Goal: Task Accomplishment & Management: Complete application form

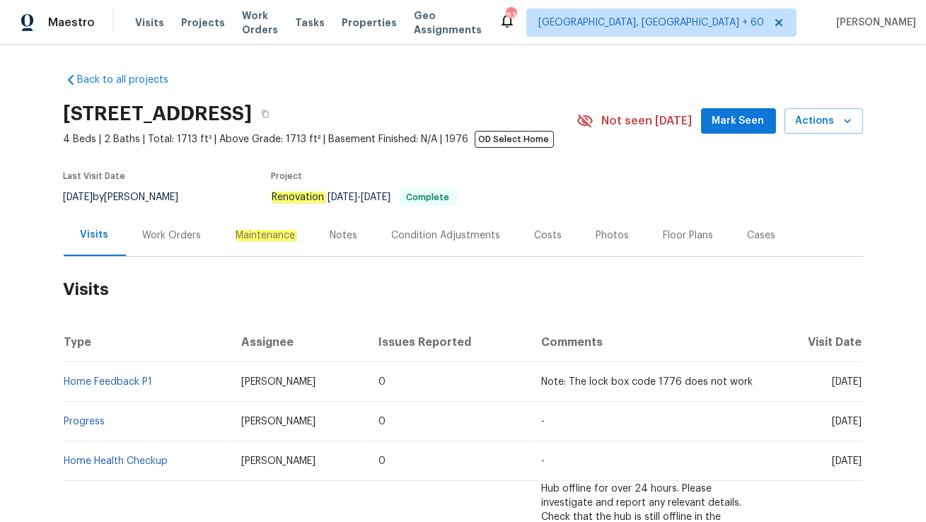
scroll to position [86, 0]
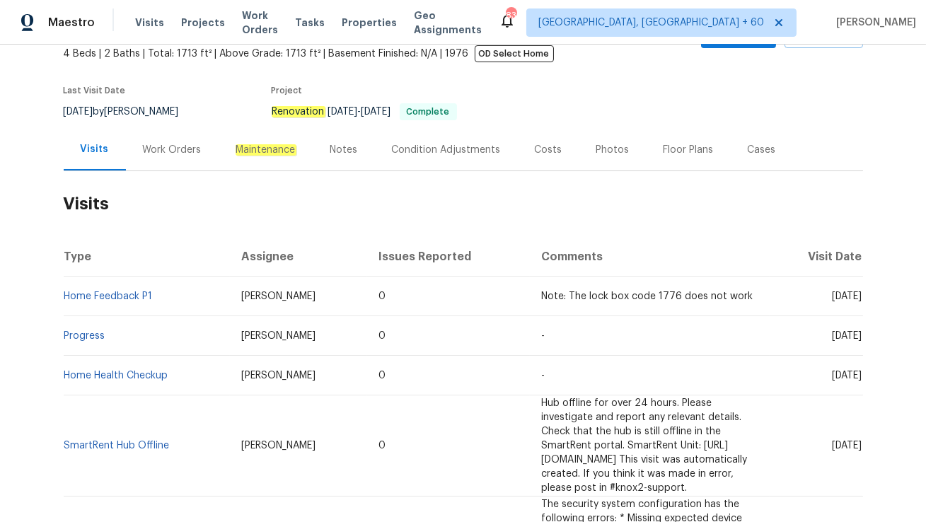
click at [174, 154] on div "Work Orders" at bounding box center [172, 150] width 59 height 14
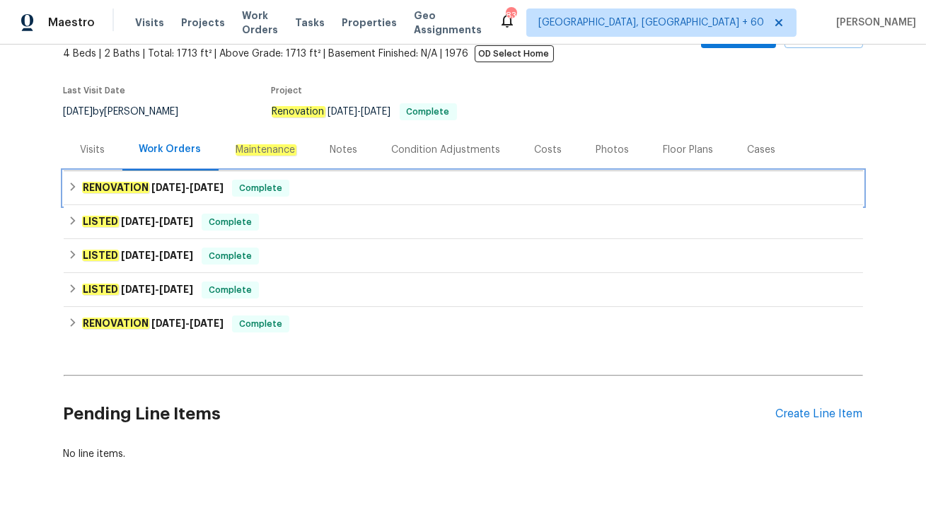
click at [205, 195] on h6 "RENOVATION 6/9/25 - 6/9/25" at bounding box center [153, 188] width 142 height 17
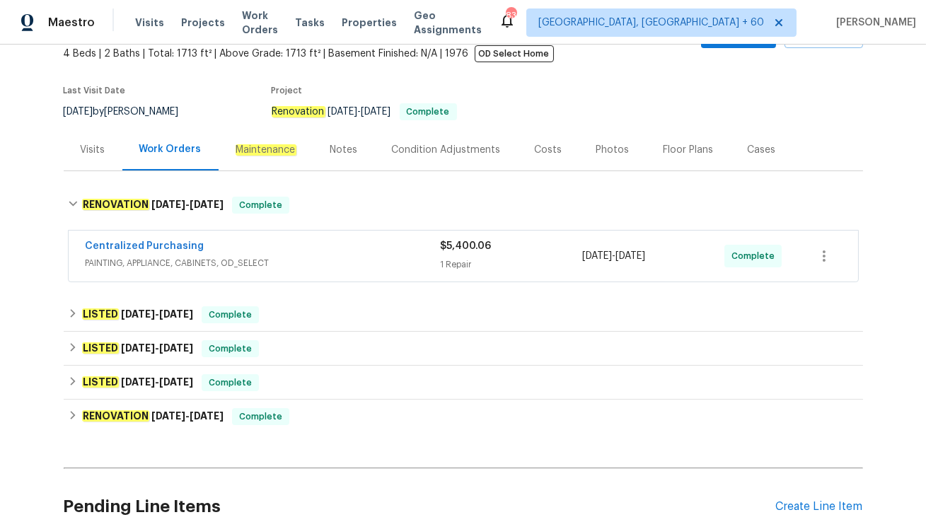
click at [319, 248] on div "Centralized Purchasing" at bounding box center [263, 247] width 355 height 17
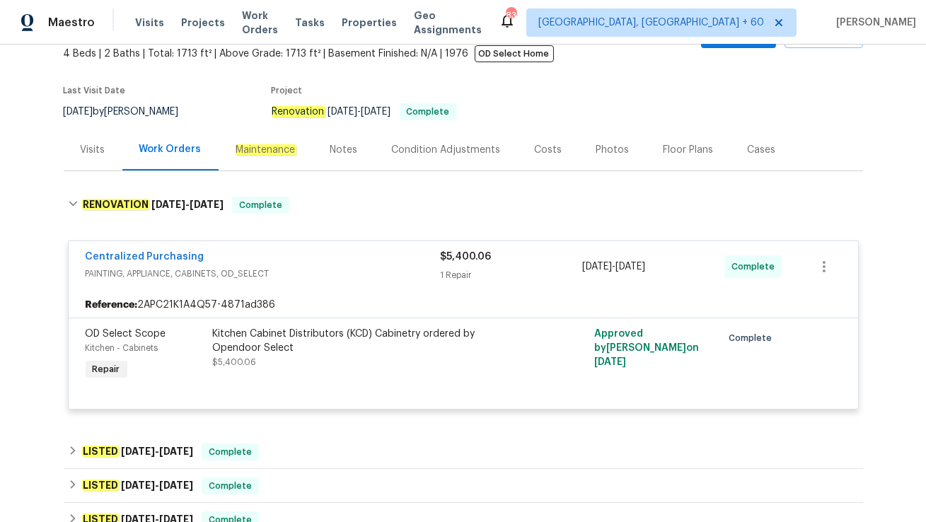
click at [84, 153] on div "Visits" at bounding box center [93, 150] width 25 height 14
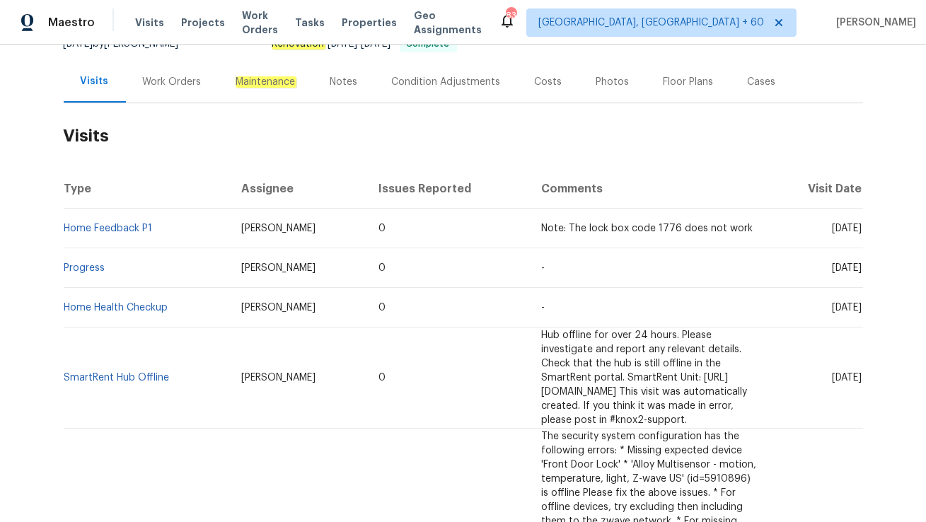
click at [170, 86] on div "Work Orders" at bounding box center [172, 82] width 59 height 14
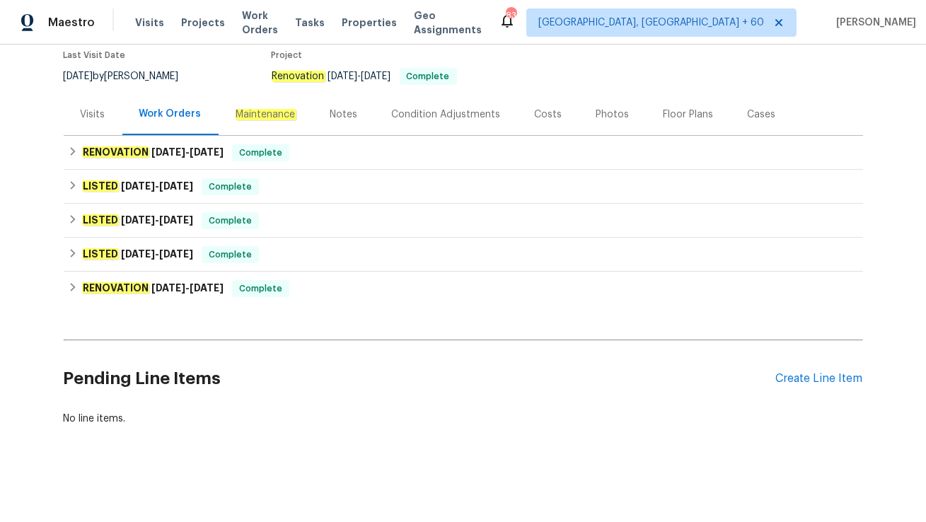
scroll to position [120, 0]
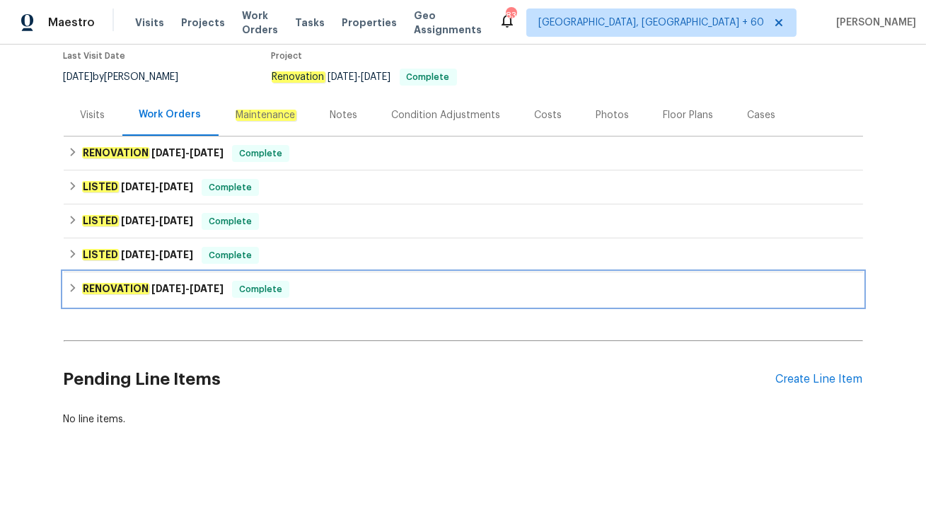
click at [303, 301] on div "RENOVATION 1/10/25 - 3/20/25 Complete" at bounding box center [464, 289] width 800 height 34
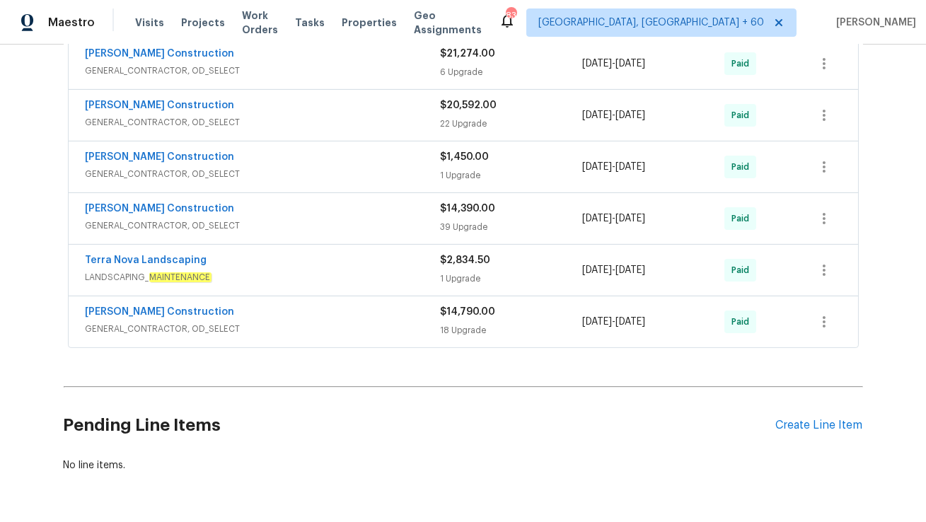
scroll to position [734, 0]
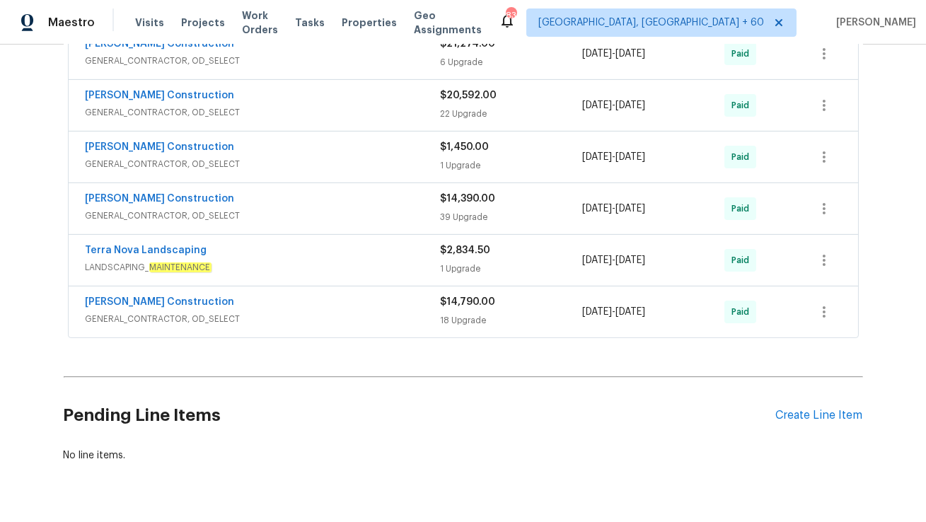
click at [270, 322] on span "GENERAL_CONTRACTOR, OD_SELECT" at bounding box center [263, 319] width 355 height 14
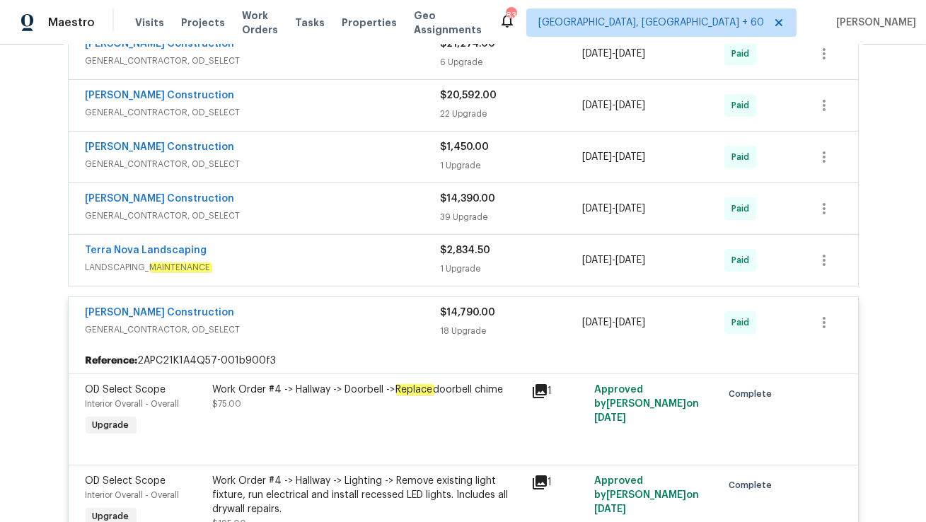
click at [212, 256] on div "Terra Nova Landscaping" at bounding box center [263, 251] width 355 height 17
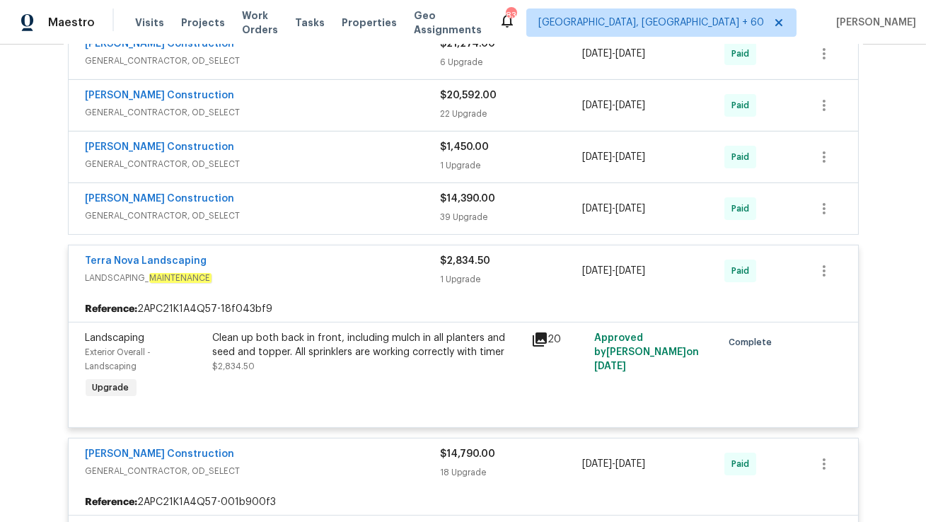
click at [192, 198] on div "Navarro Construction" at bounding box center [263, 200] width 355 height 17
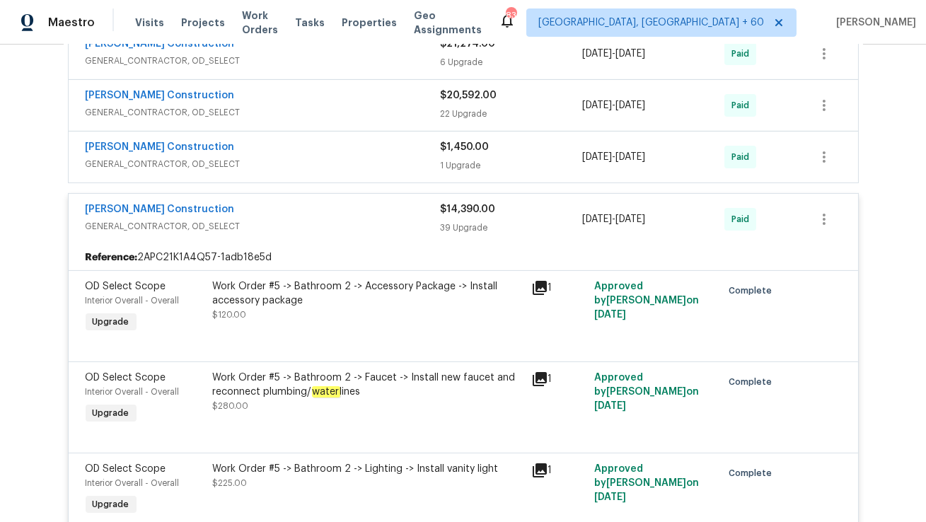
click at [191, 148] on div "Navarro Construction" at bounding box center [263, 148] width 355 height 17
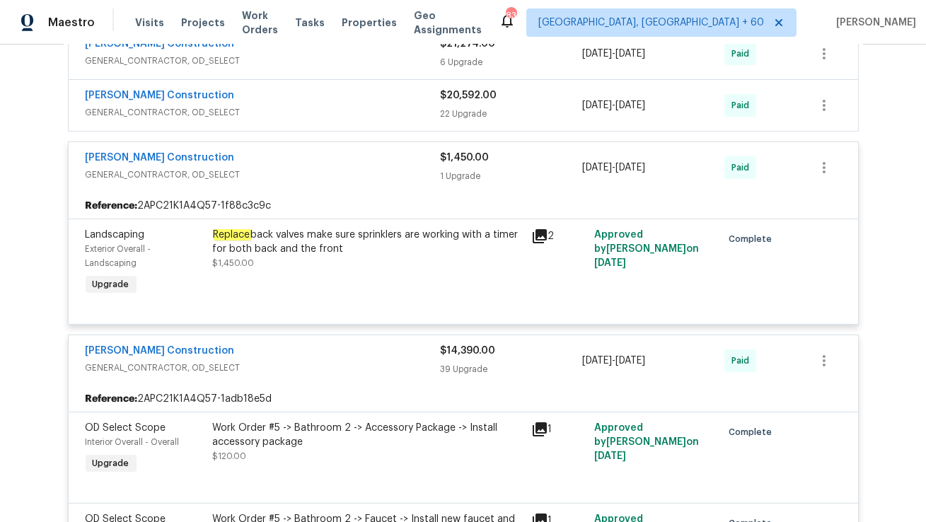
click at [190, 97] on div "Navarro Construction" at bounding box center [263, 96] width 355 height 17
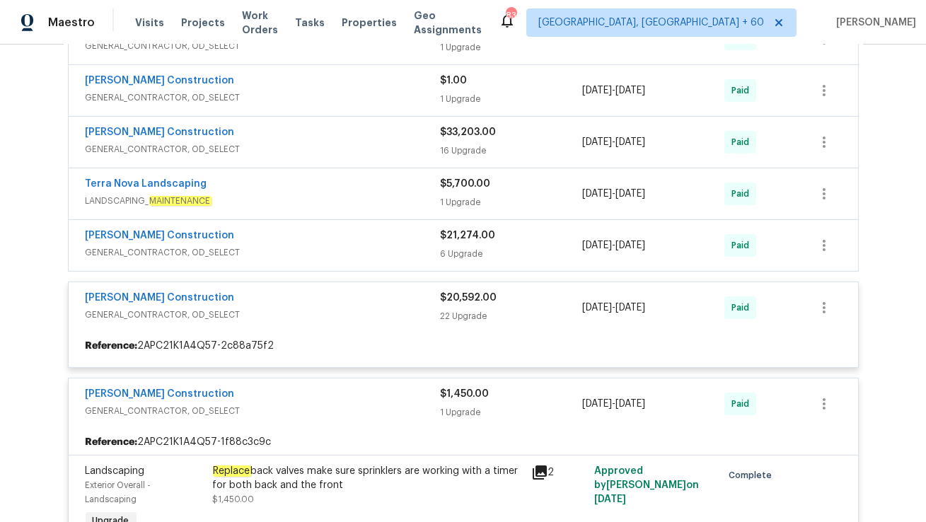
scroll to position [541, 0]
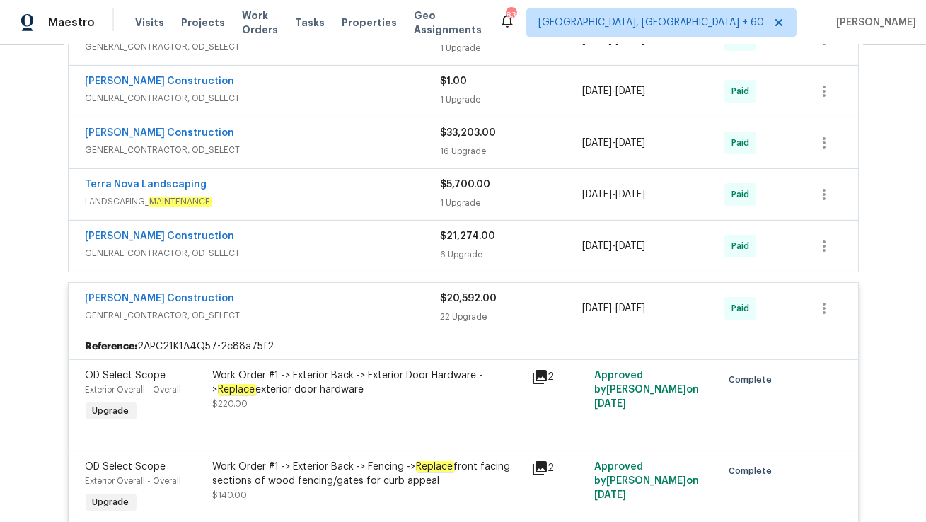
click at [190, 236] on div "Navarro Construction" at bounding box center [263, 237] width 355 height 17
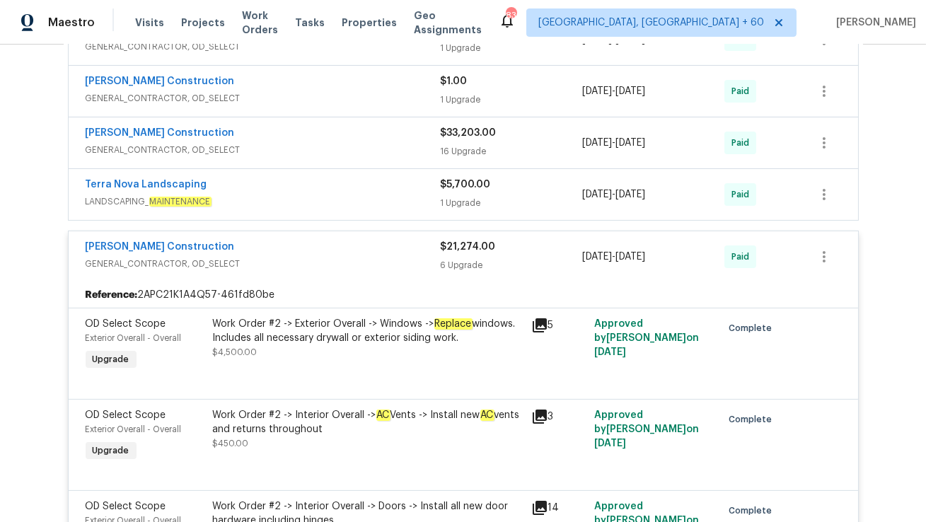
click at [207, 192] on div "Terra Nova Landscaping" at bounding box center [263, 186] width 355 height 17
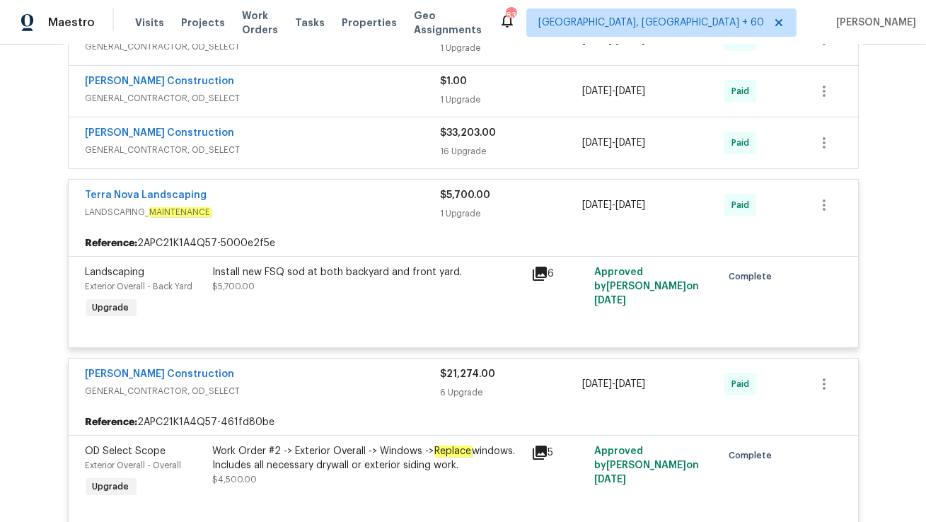
click at [189, 133] on div "Navarro Construction" at bounding box center [263, 134] width 355 height 17
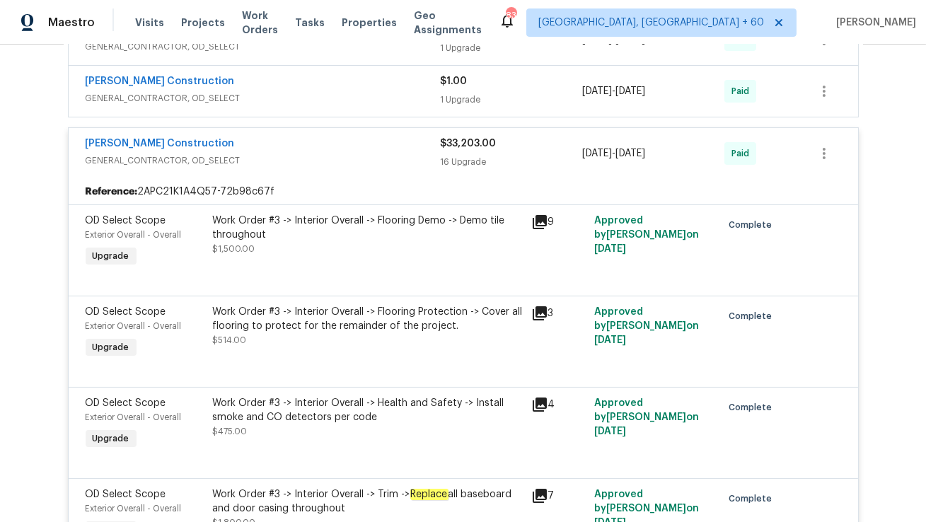
click at [192, 88] on div "Navarro Construction" at bounding box center [263, 82] width 355 height 17
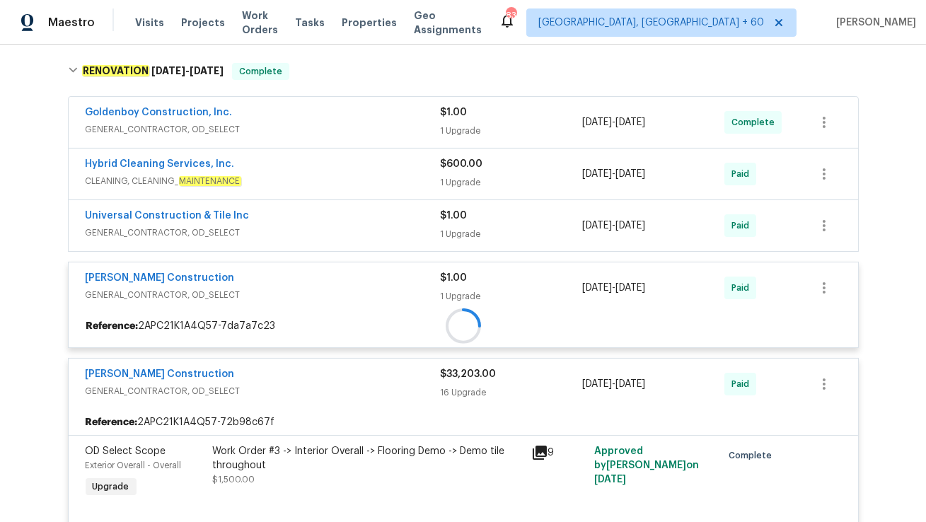
scroll to position [338, 0]
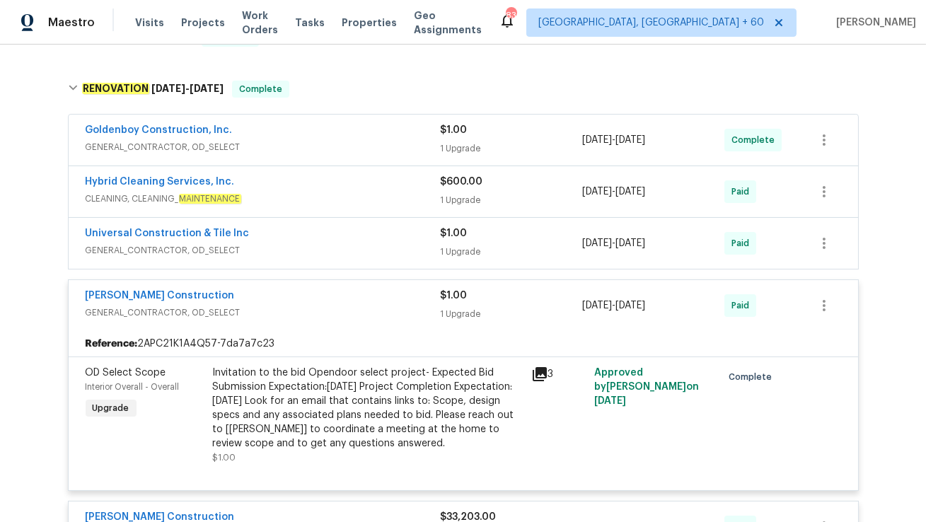
click at [246, 244] on span "GENERAL_CONTRACTOR, OD_SELECT" at bounding box center [263, 250] width 355 height 14
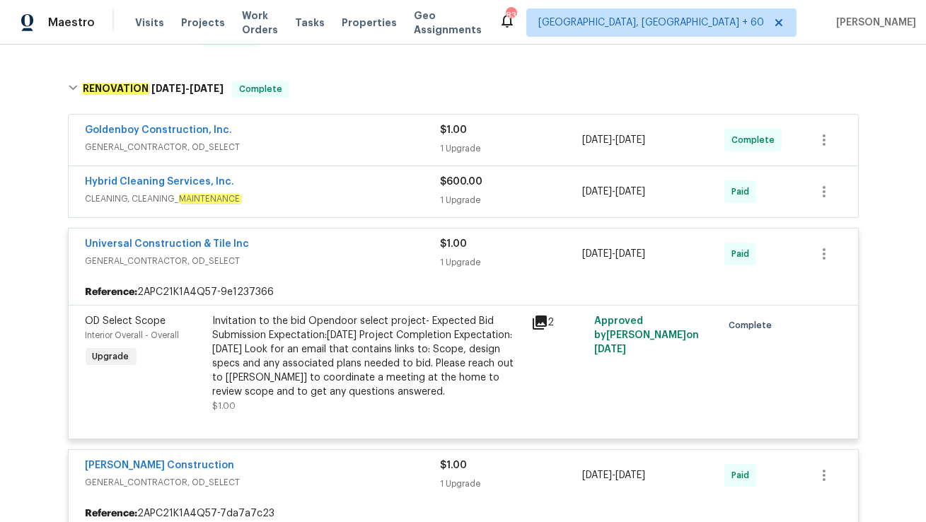
click at [245, 190] on div "Hybrid Cleaning Services, Inc." at bounding box center [263, 183] width 355 height 17
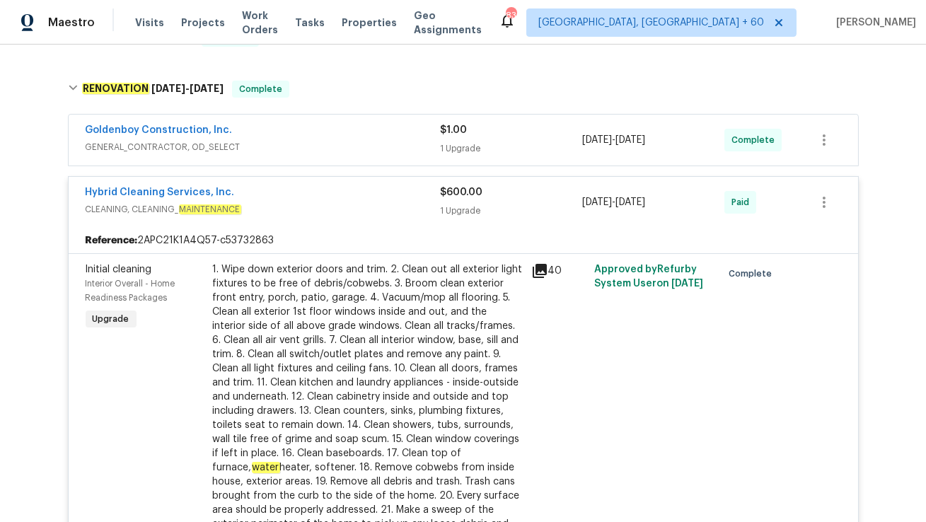
click at [249, 140] on span "GENERAL_CONTRACTOR, OD_SELECT" at bounding box center [263, 147] width 355 height 14
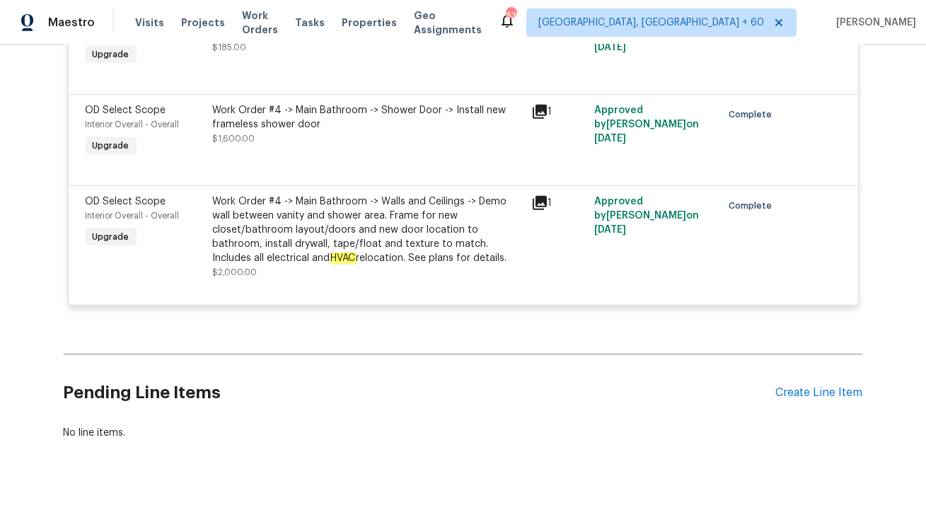
scroll to position [8113, 0]
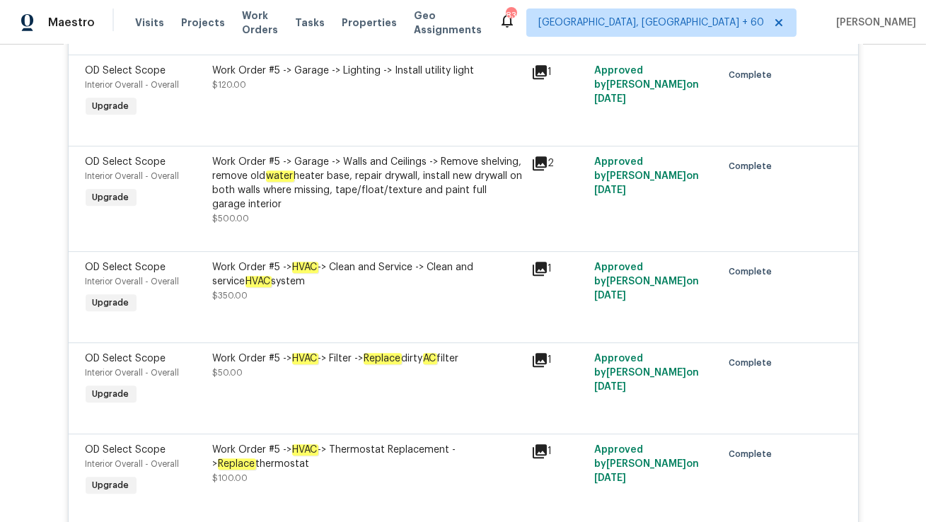
click at [537, 277] on icon at bounding box center [539, 268] width 17 height 17
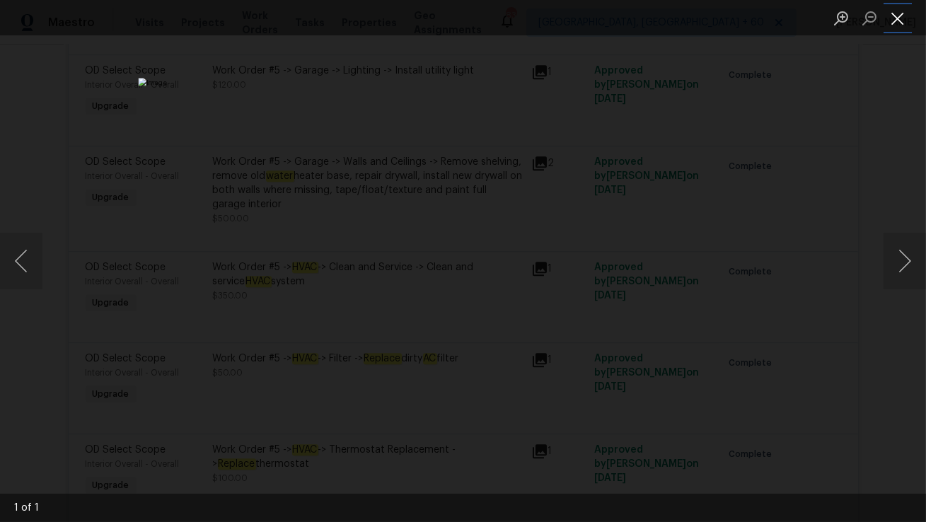
click at [905, 24] on button "Close lightbox" at bounding box center [898, 18] width 28 height 25
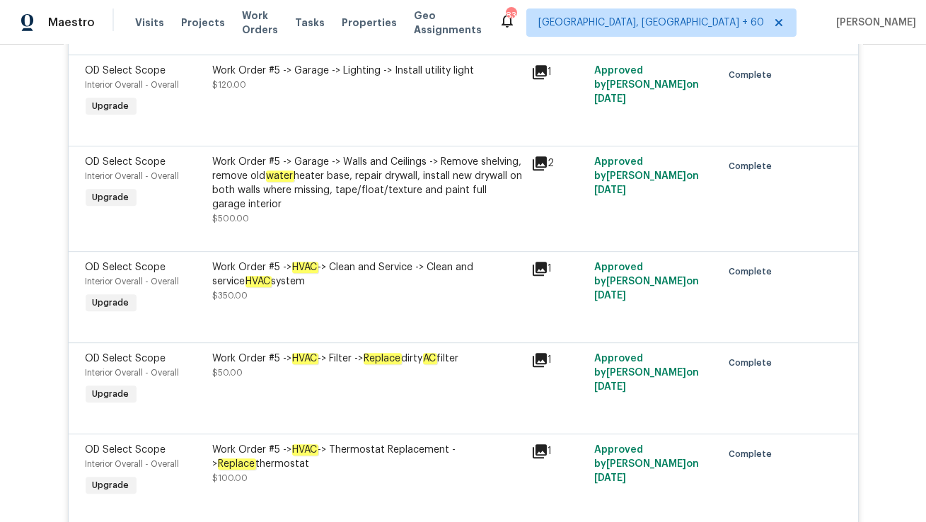
click at [541, 369] on icon at bounding box center [539, 360] width 17 height 17
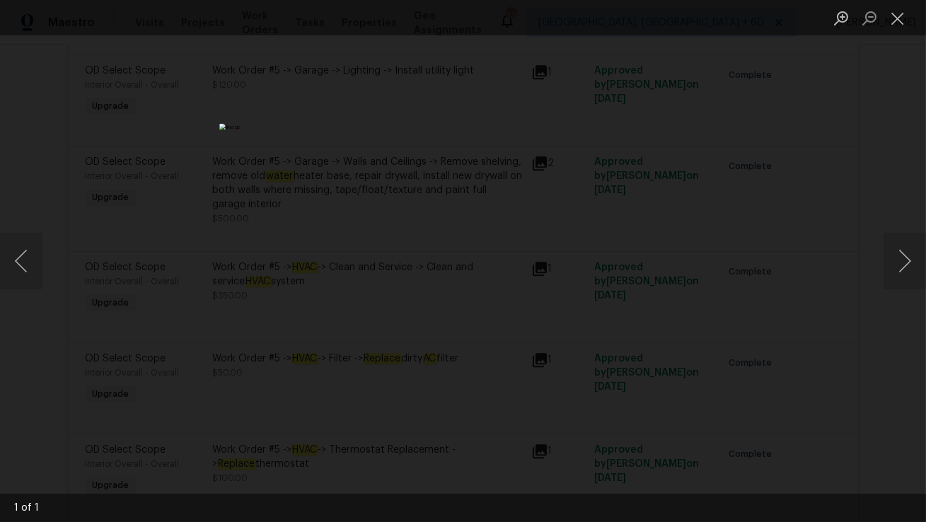
click at [841, 166] on div "Lightbox" at bounding box center [463, 261] width 926 height 522
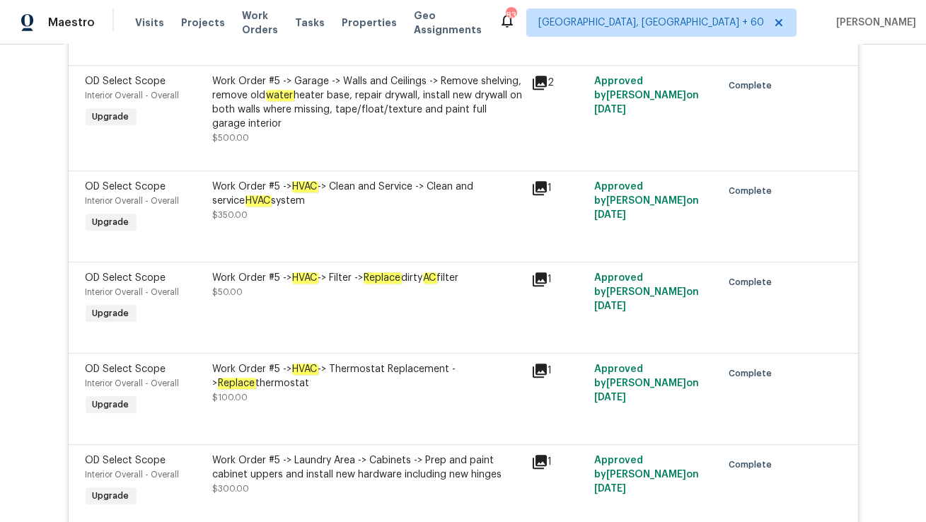
scroll to position [8202, 0]
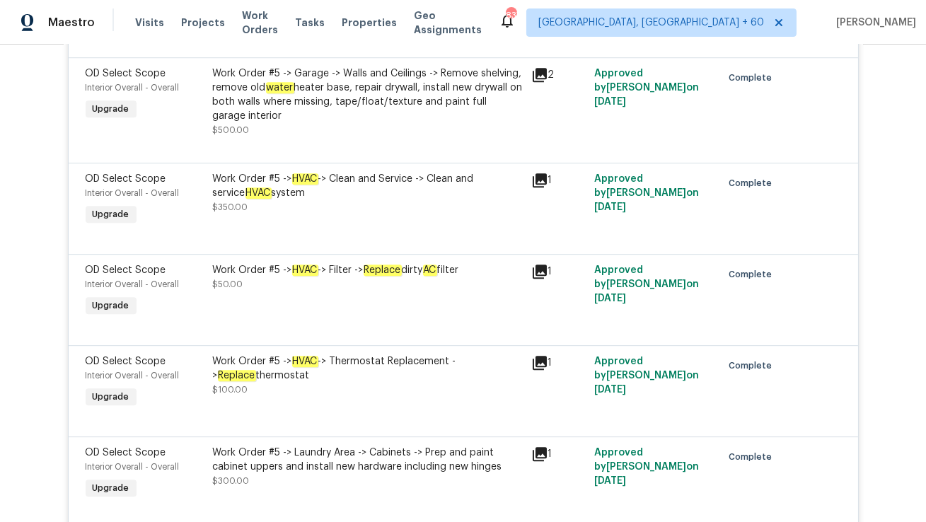
click at [543, 280] on icon at bounding box center [539, 271] width 17 height 17
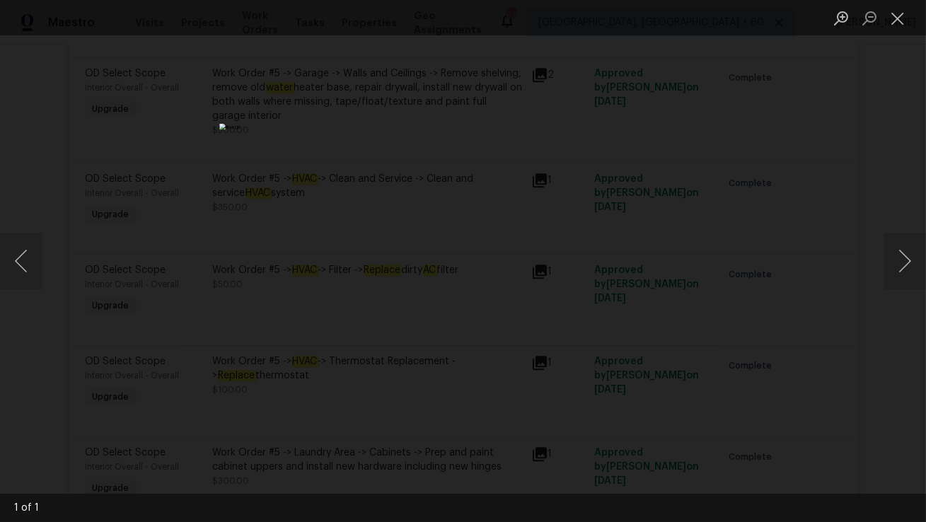
click at [801, 192] on div "Lightbox" at bounding box center [463, 261] width 926 height 522
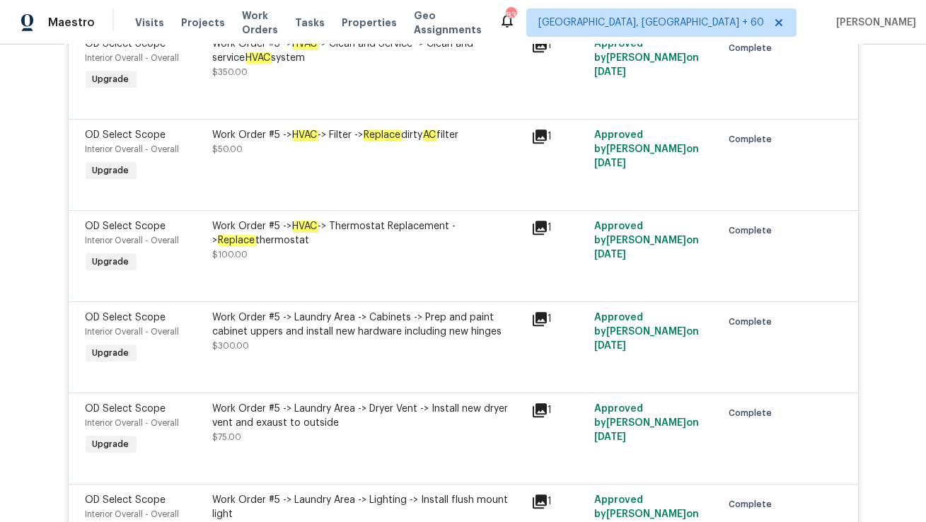
scroll to position [8363, 0]
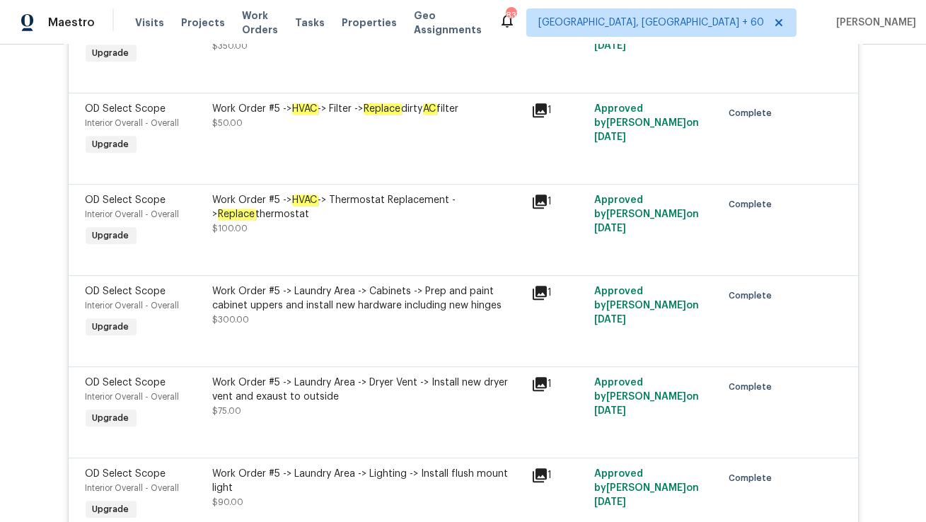
click at [547, 209] on icon at bounding box center [539, 201] width 17 height 17
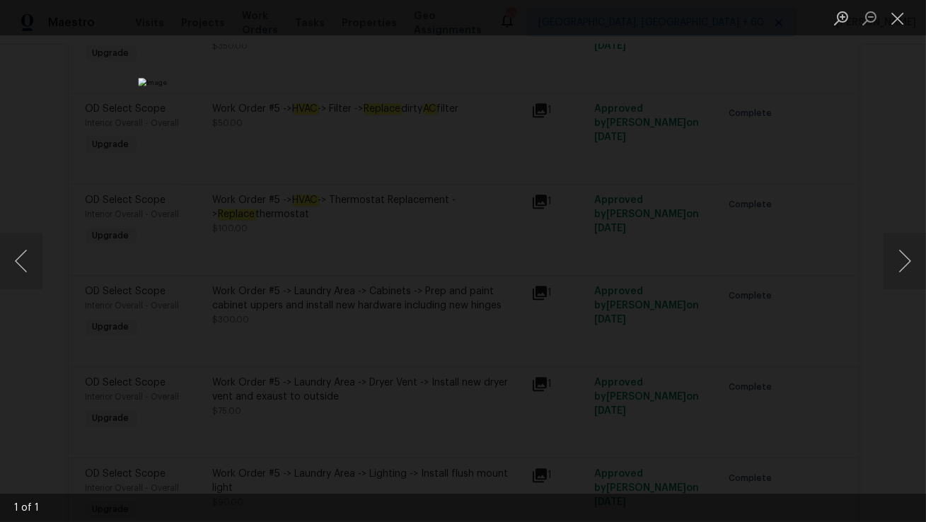
click at [692, 240] on div "Lightbox" at bounding box center [463, 261] width 926 height 522
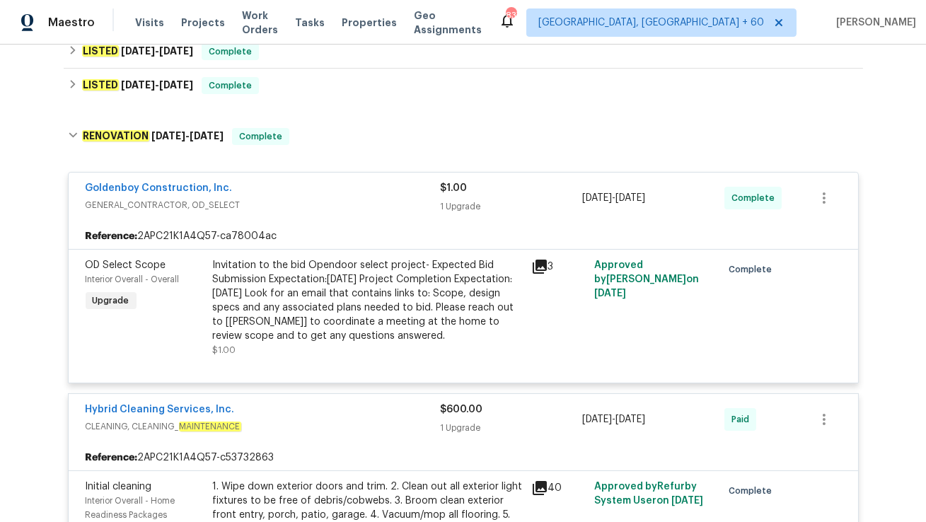
scroll to position [0, 0]
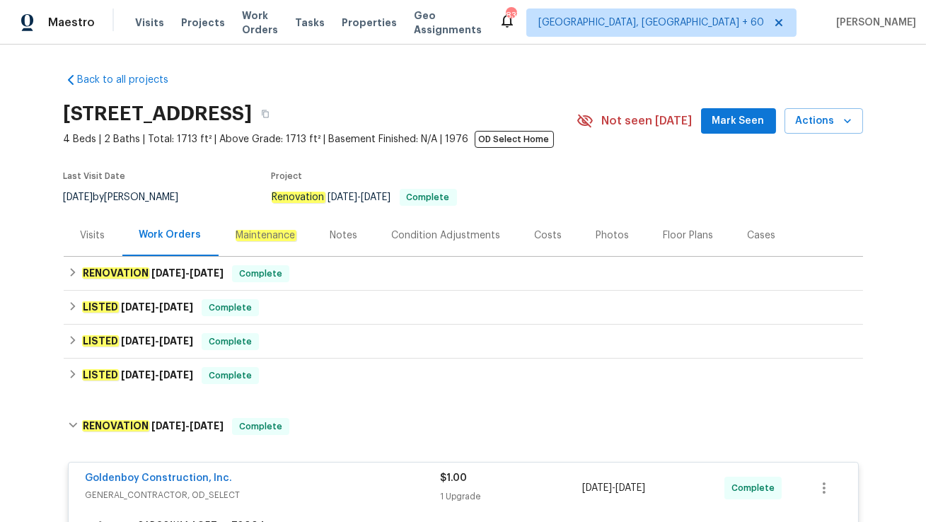
click at [94, 233] on div "Visits" at bounding box center [93, 236] width 25 height 14
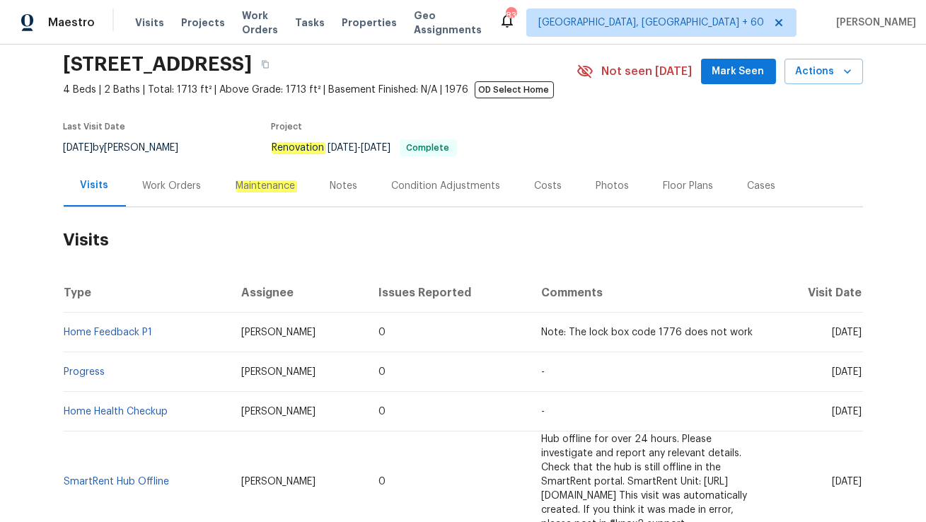
scroll to position [50, 0]
click at [178, 188] on div "Work Orders" at bounding box center [172, 186] width 59 height 14
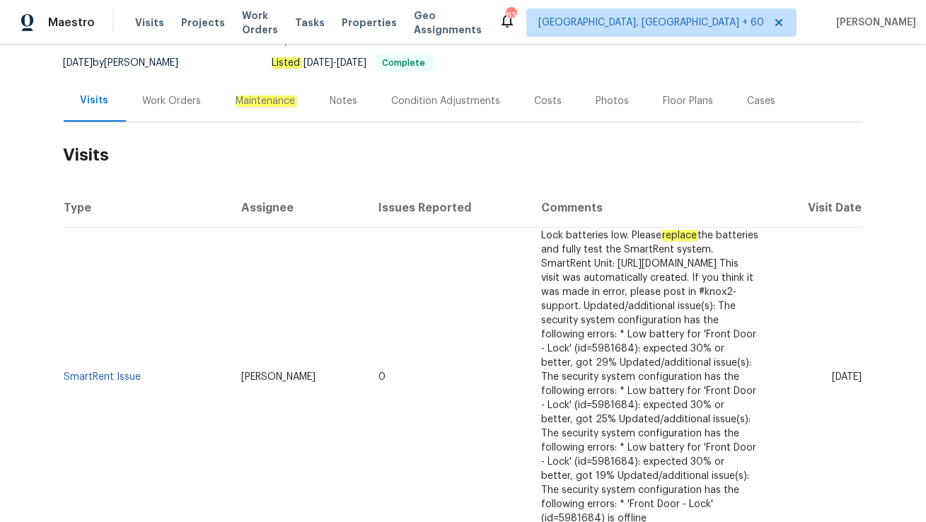
scroll to position [136, 0]
click at [85, 371] on link "SmartRent Issue" at bounding box center [102, 376] width 77 height 10
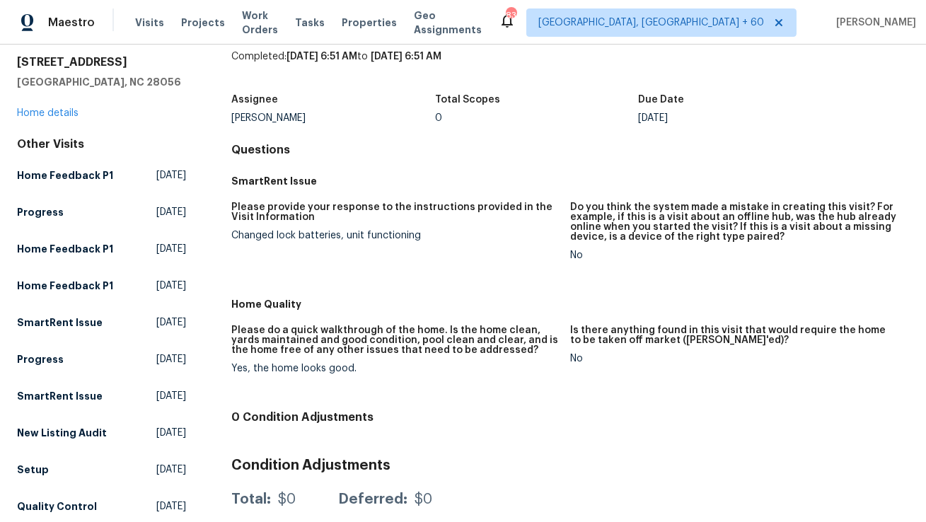
scroll to position [56, 0]
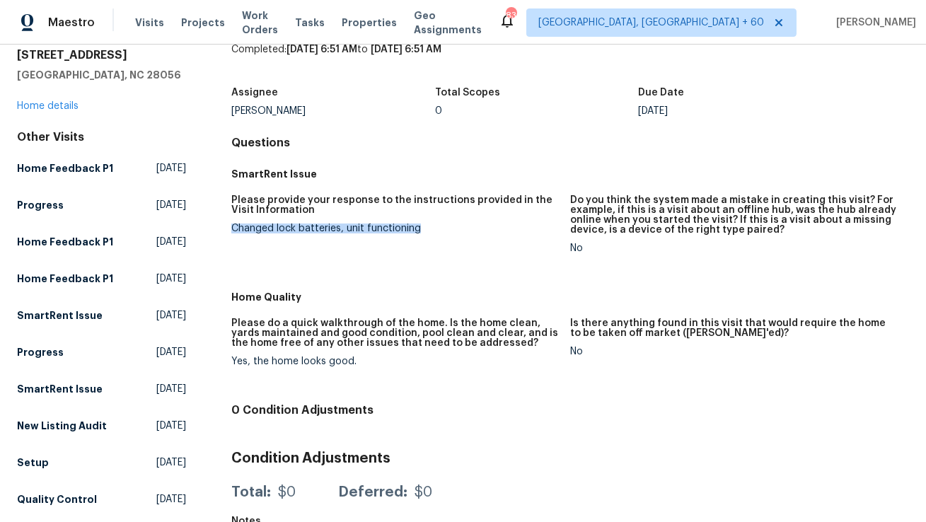
drag, startPoint x: 231, startPoint y: 224, endPoint x: 451, endPoint y: 224, distance: 220.8
click at [451, 224] on div "All visits 2532 Steeplechase Rd Gastonia, NC 28056 Home details Other Visits Ho…" at bounding box center [463, 498] width 892 height 962
copy div "Changed lock batteries, unit functioning"
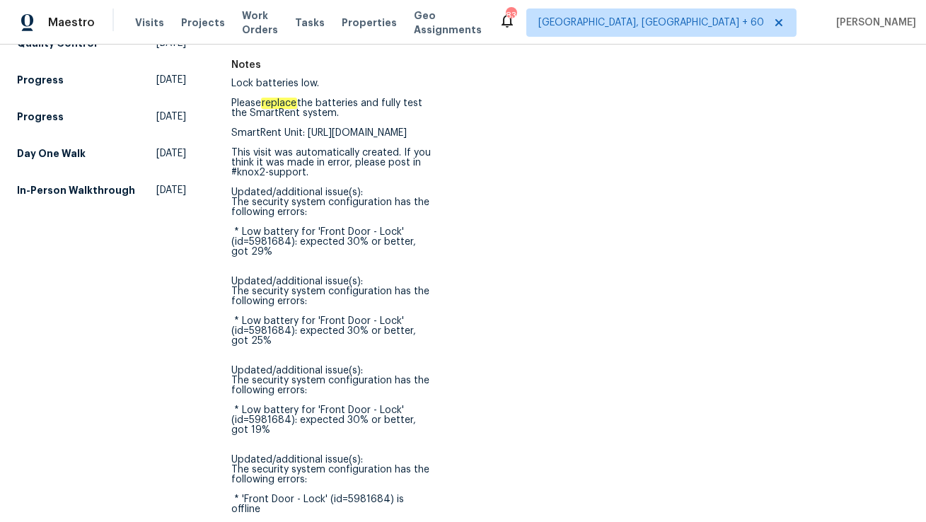
scroll to position [0, 0]
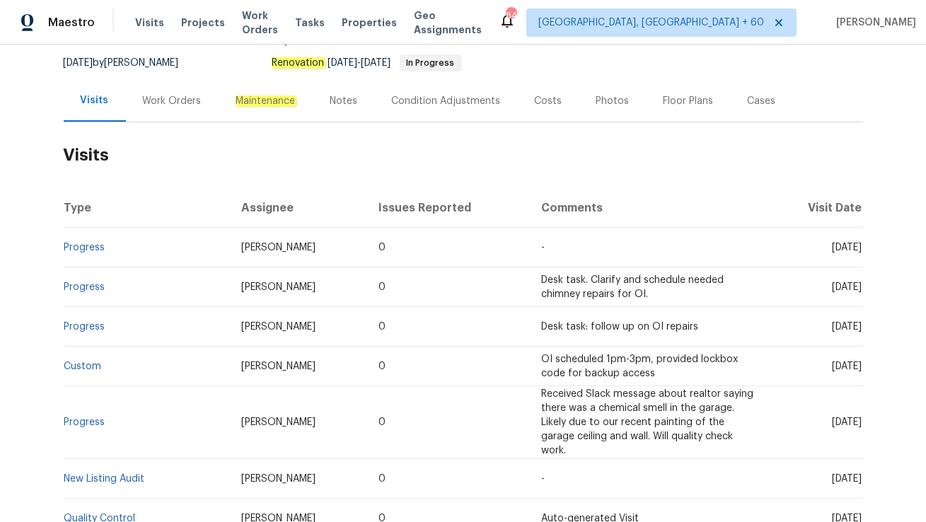
scroll to position [135, 0]
click at [174, 98] on div "Work Orders" at bounding box center [172, 100] width 59 height 14
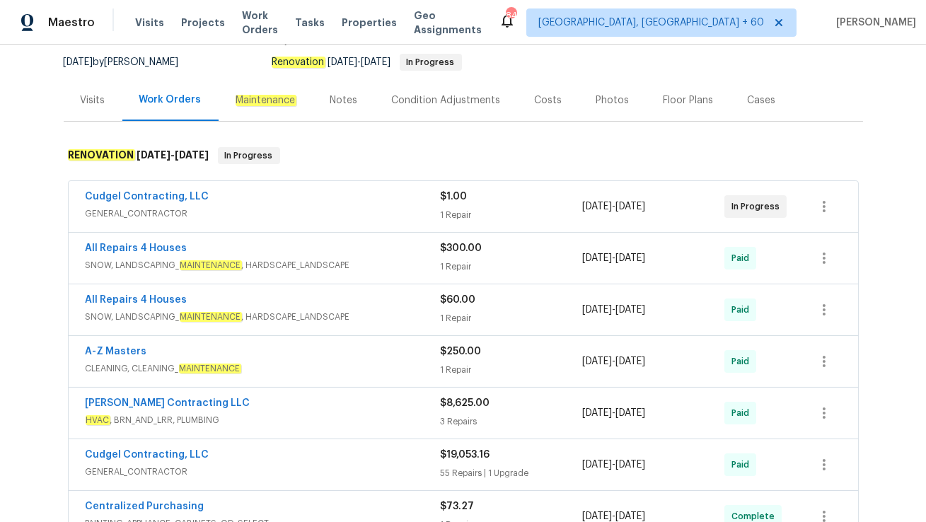
click at [234, 207] on span "GENERAL_CONTRACTOR" at bounding box center [263, 214] width 355 height 14
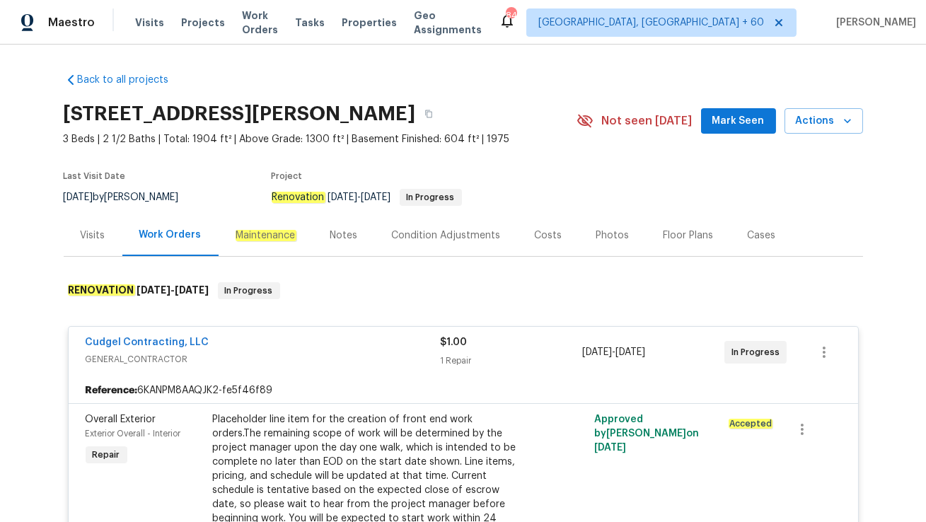
click at [91, 239] on div "Visits" at bounding box center [93, 236] width 25 height 14
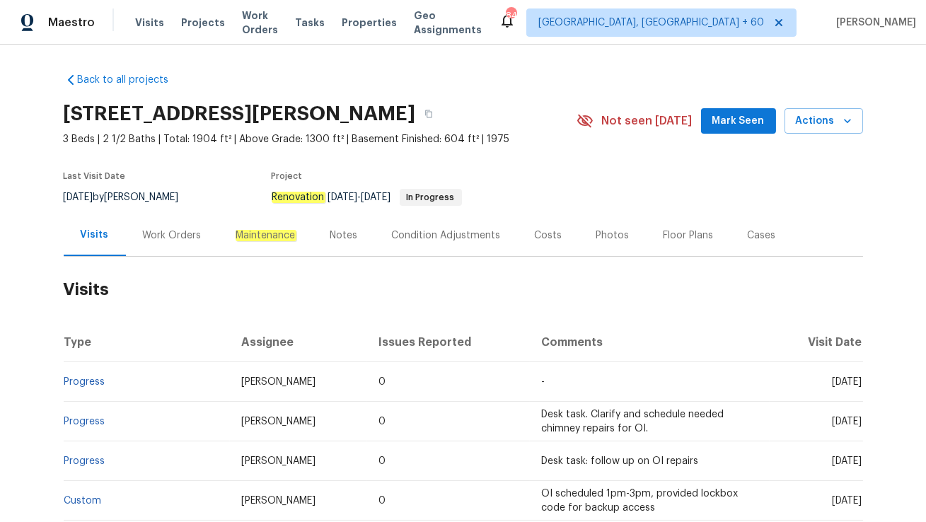
click at [161, 234] on div "Work Orders" at bounding box center [172, 236] width 59 height 14
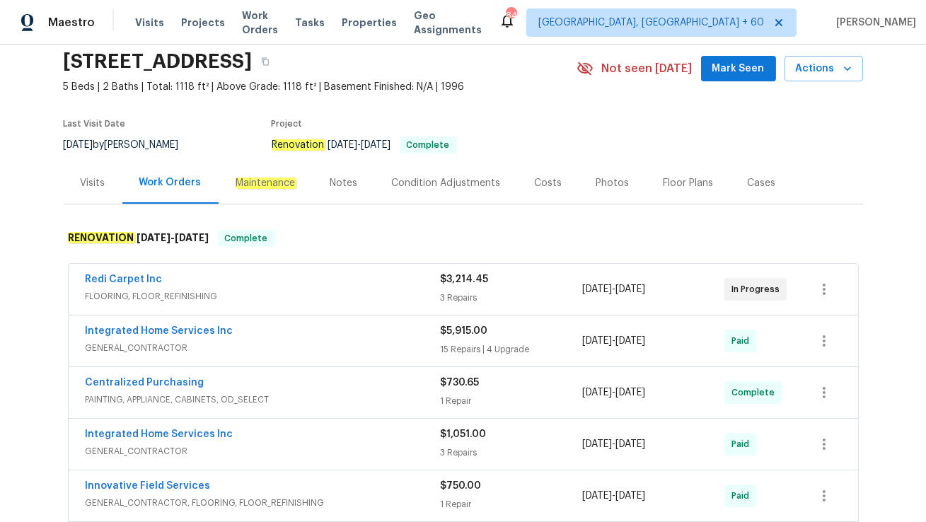
scroll to position [58, 0]
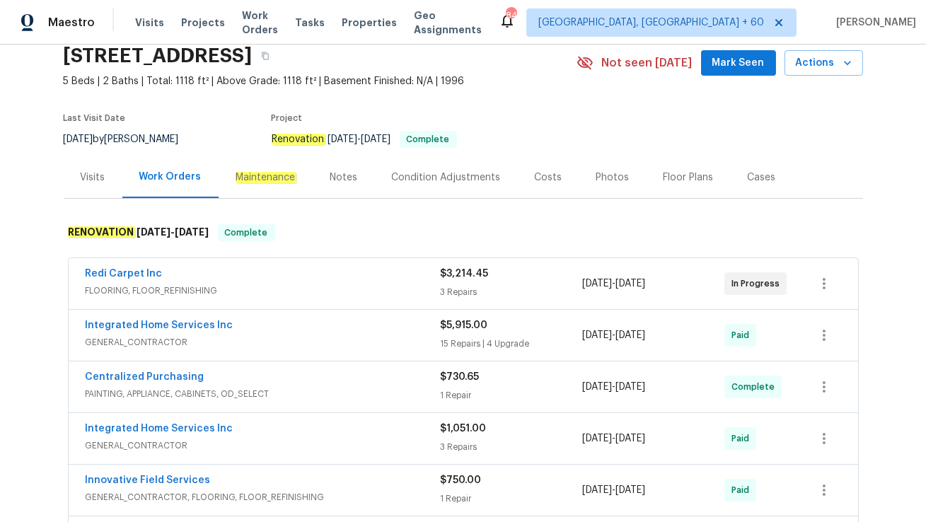
click at [83, 173] on div "Visits" at bounding box center [93, 178] width 25 height 14
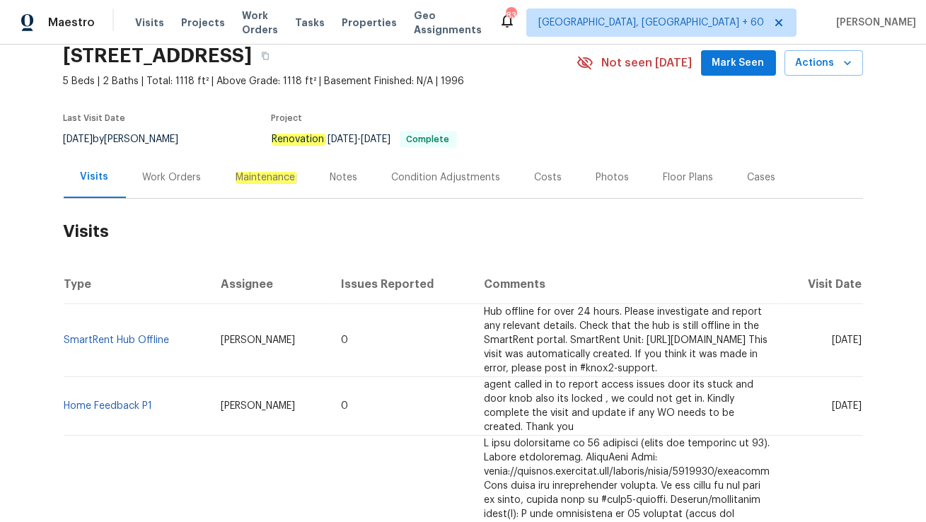
click at [173, 180] on div "Work Orders" at bounding box center [172, 178] width 59 height 14
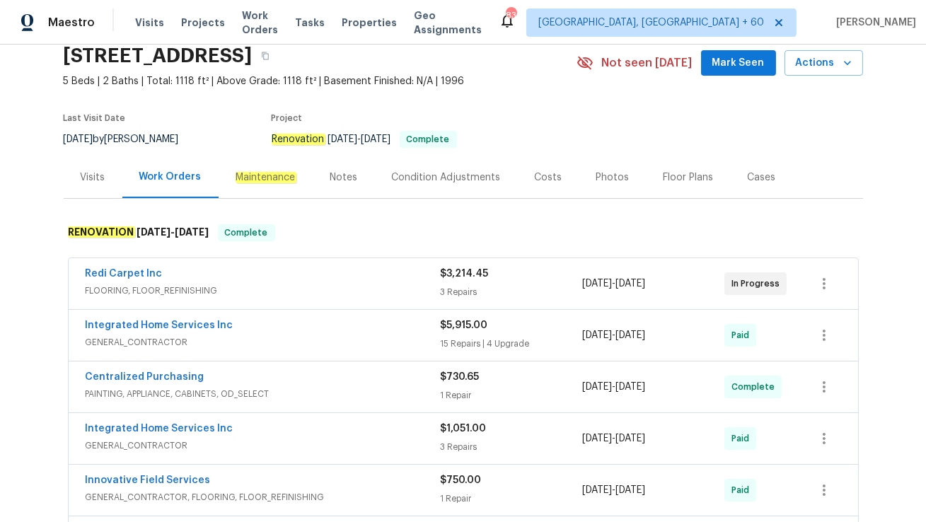
click at [107, 179] on div "Visits" at bounding box center [93, 177] width 59 height 42
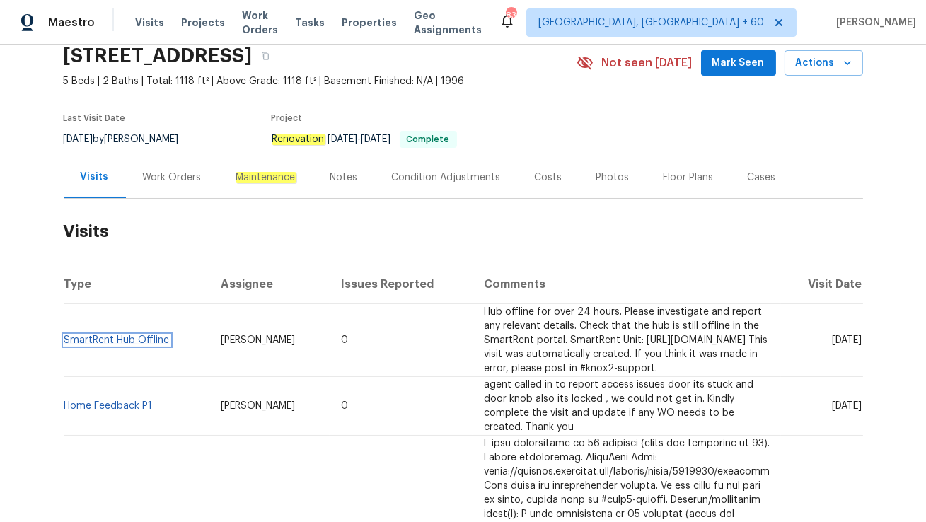
click at [139, 345] on link "SmartRent Hub Offline" at bounding box center [116, 340] width 105 height 10
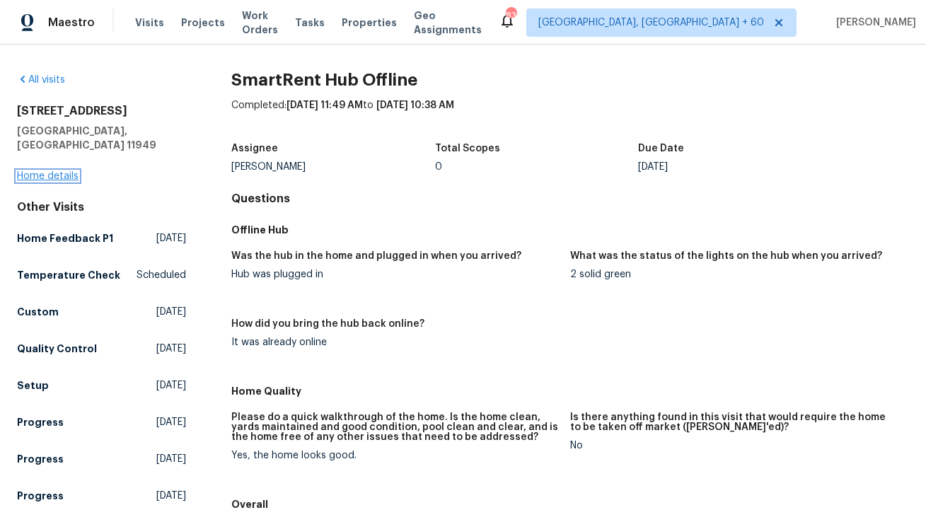
click at [39, 171] on link "Home details" at bounding box center [48, 176] width 62 height 10
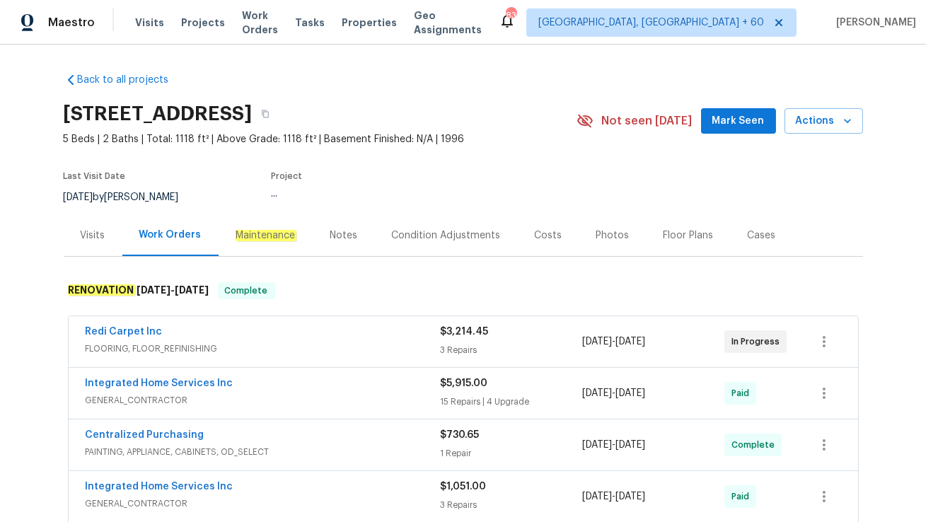
click at [115, 234] on div "Visits" at bounding box center [93, 235] width 59 height 42
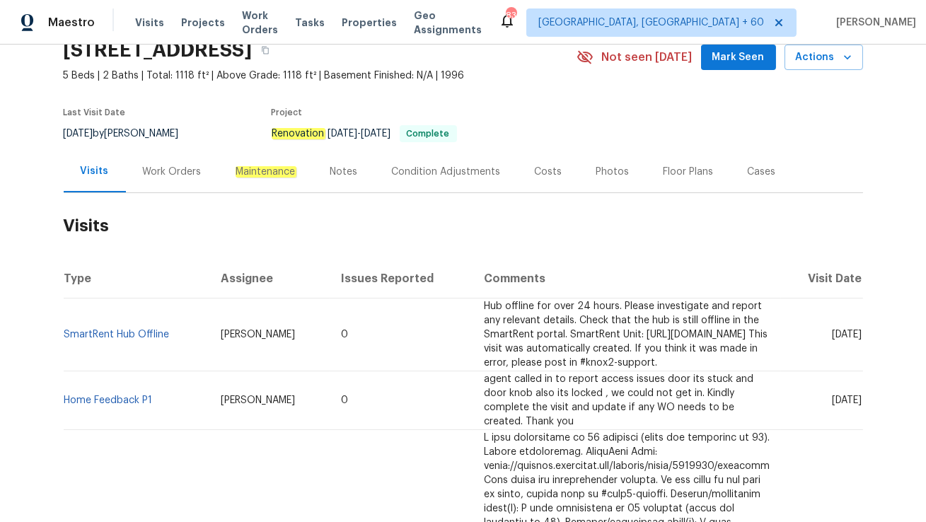
click at [758, 171] on div "Cases" at bounding box center [762, 172] width 28 height 14
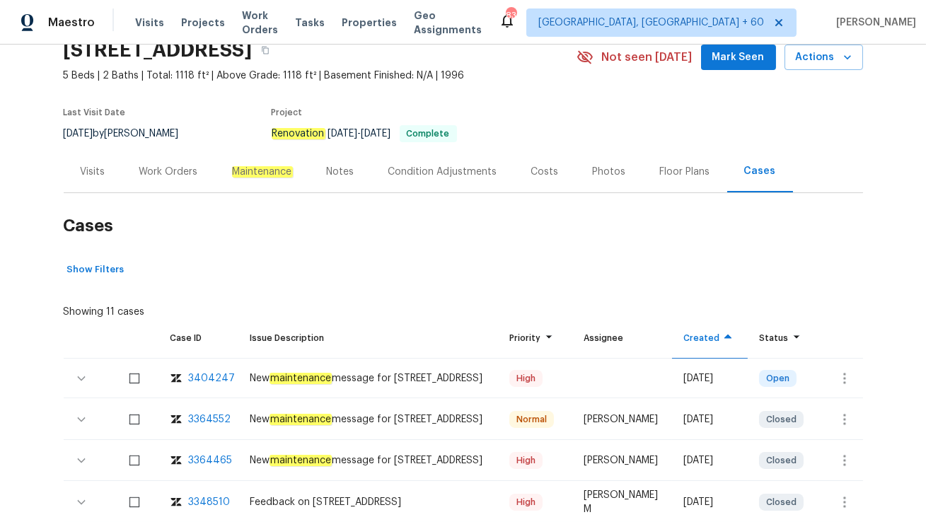
scroll to position [162, 0]
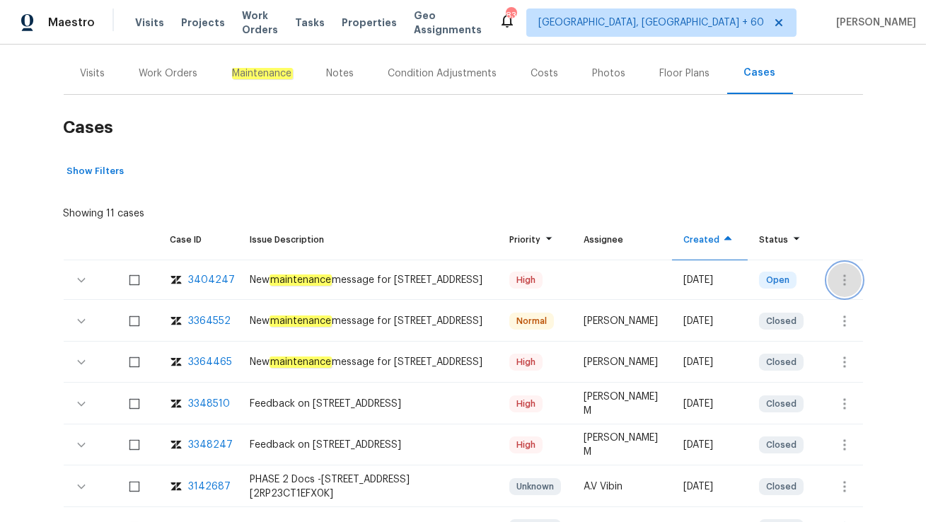
click at [850, 285] on icon "button" at bounding box center [844, 280] width 17 height 17
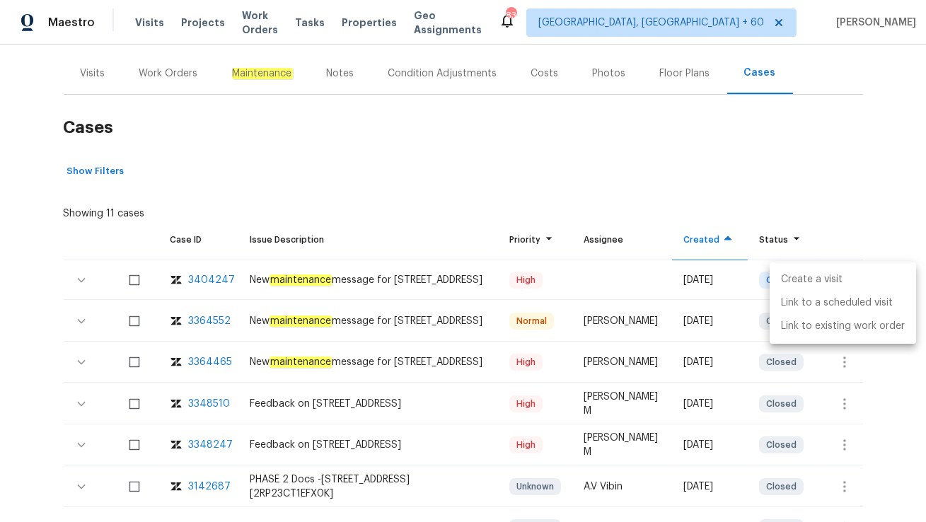
click at [846, 280] on li "Create a visit" at bounding box center [843, 279] width 146 height 23
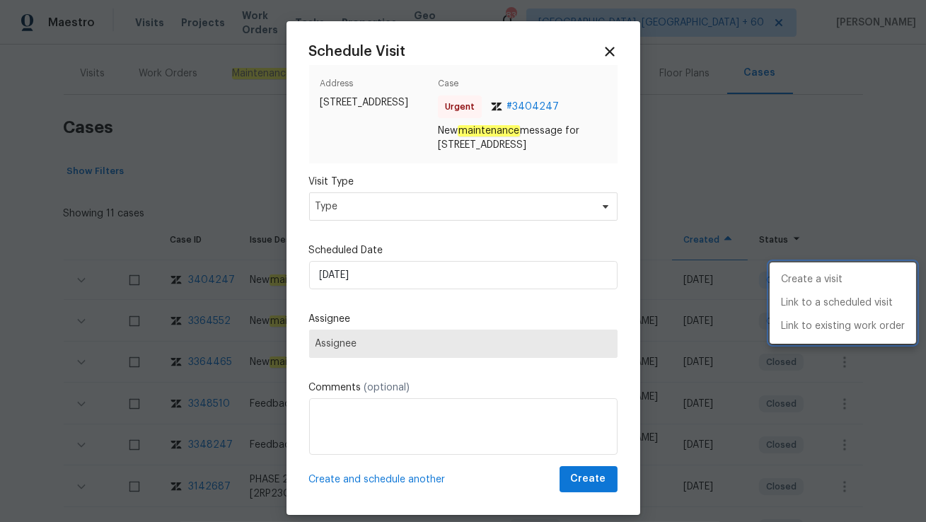
click at [430, 214] on div at bounding box center [463, 261] width 926 height 522
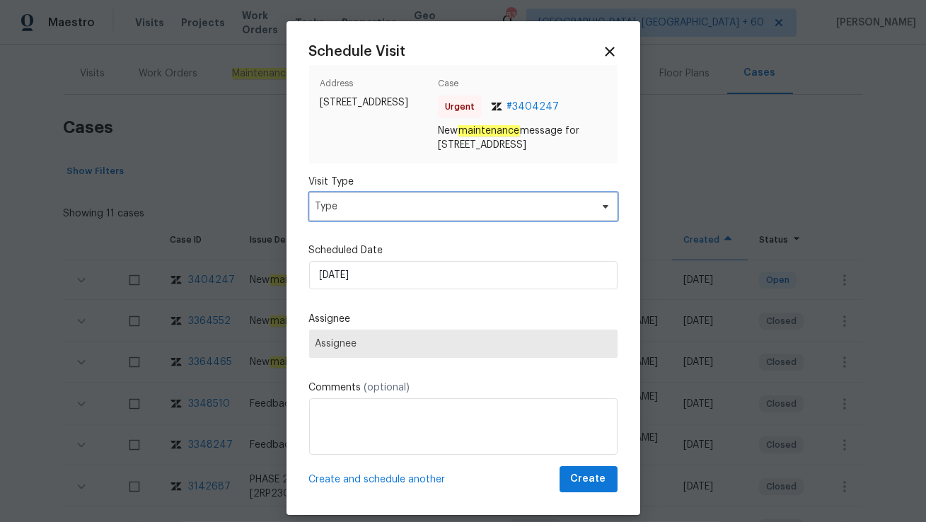
click at [430, 214] on span "Type" at bounding box center [453, 207] width 275 height 14
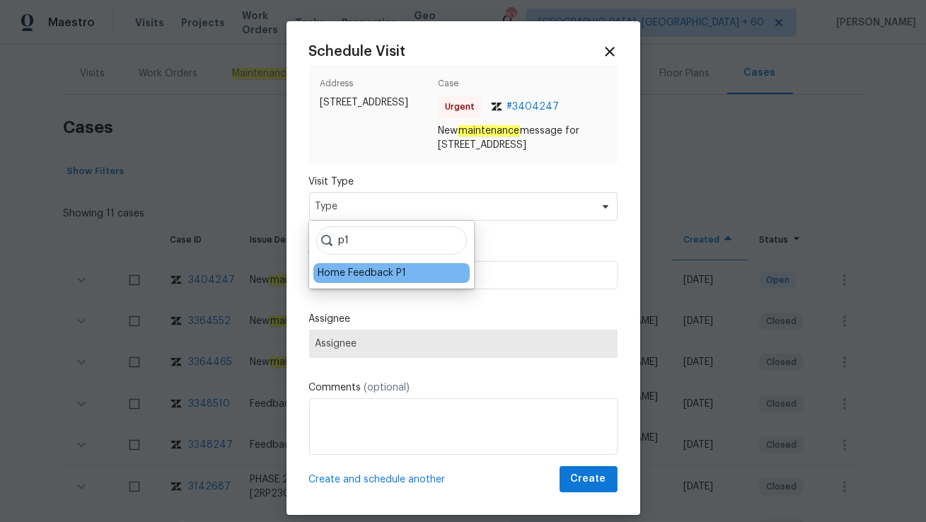
type input "p1"
click at [375, 267] on div "Home Feedback P1" at bounding box center [362, 273] width 88 height 14
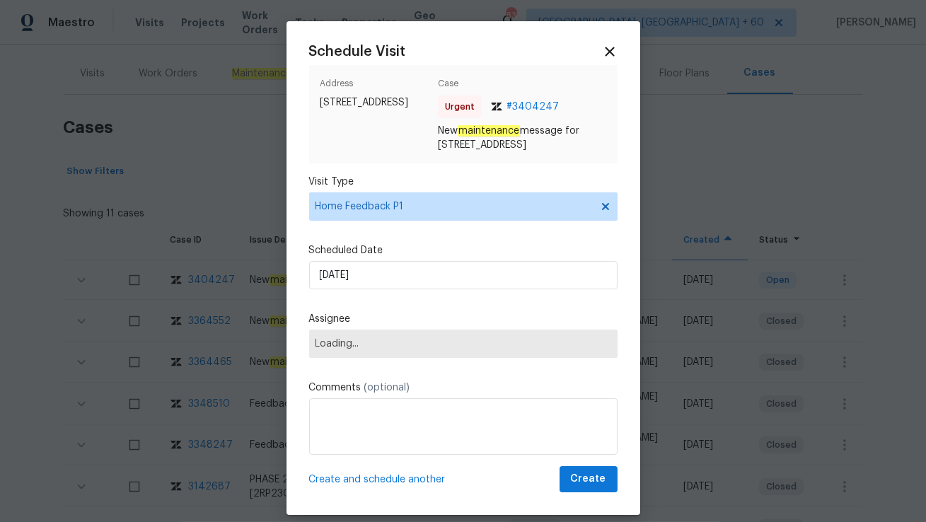
click at [372, 259] on div "Scheduled Date 11/08/2025" at bounding box center [463, 266] width 309 height 46
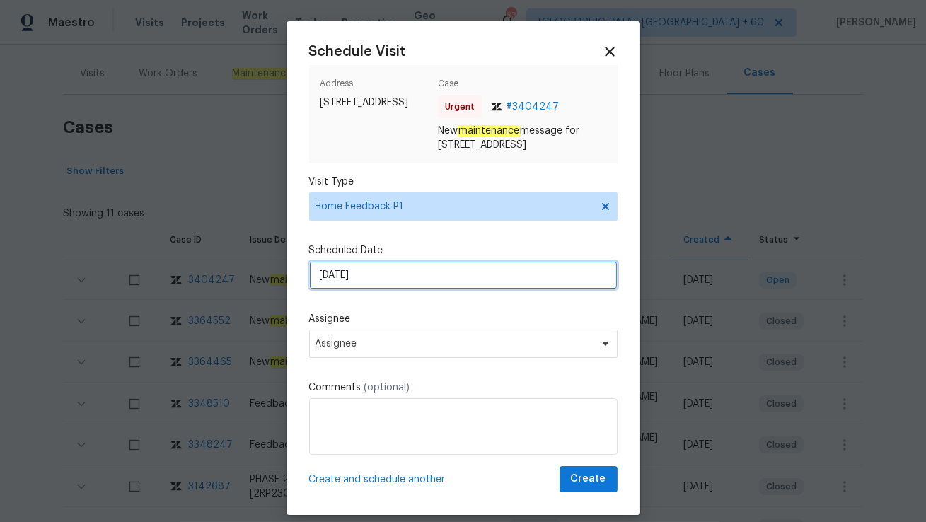
click at [371, 277] on input "11/08/2025" at bounding box center [463, 275] width 309 height 28
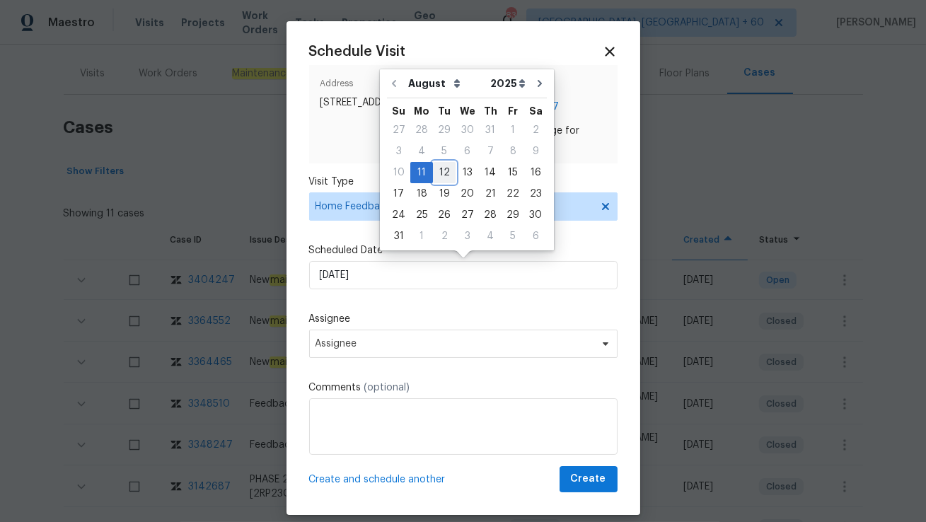
click at [444, 171] on div "12" at bounding box center [444, 173] width 23 height 20
type input "12/08/2025"
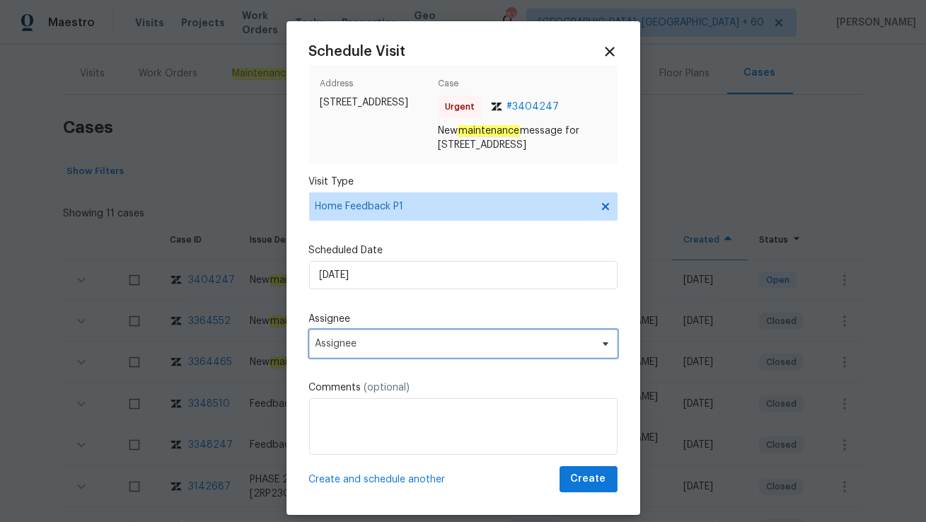
click at [333, 351] on span "Assignee" at bounding box center [463, 344] width 309 height 28
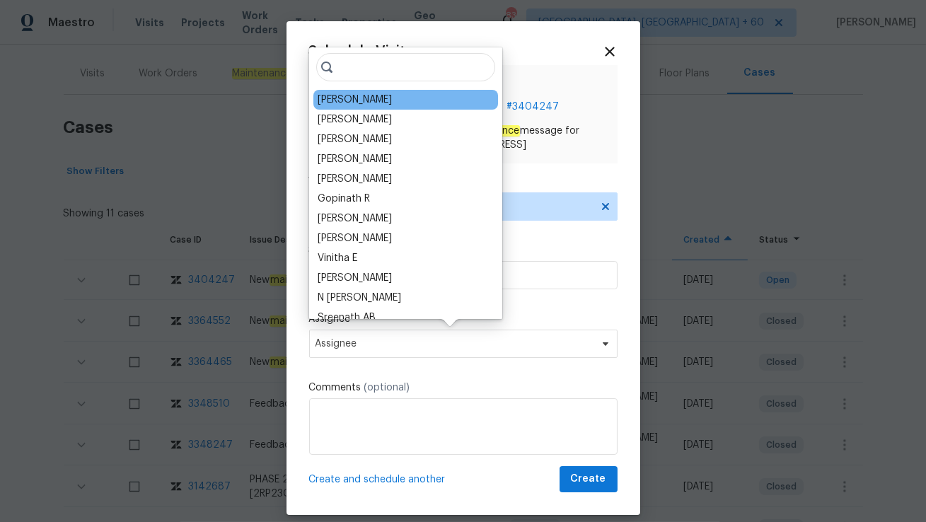
click at [349, 103] on div "Peter Boucher" at bounding box center [355, 100] width 74 height 14
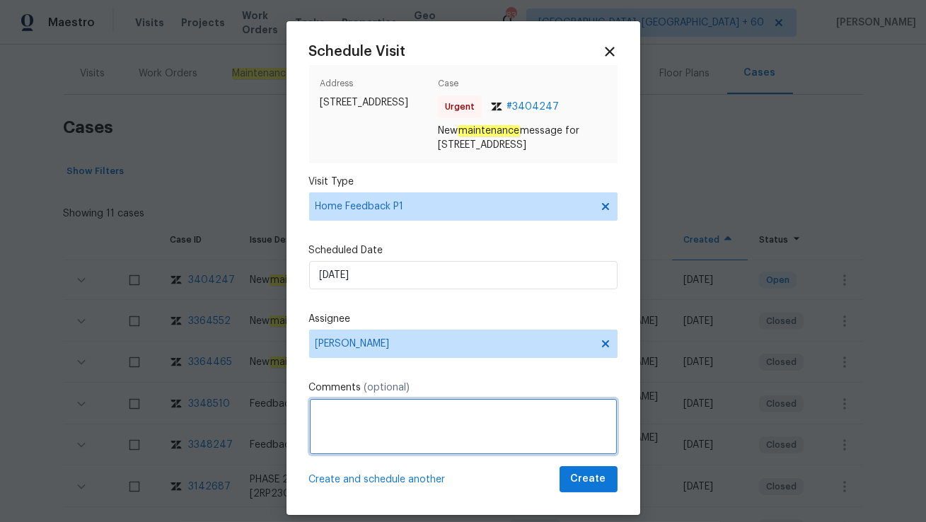
click at [348, 437] on textarea at bounding box center [463, 426] width 309 height 57
paste textarea "No entry to home, I am able to unlock door with key but not the doorknob"
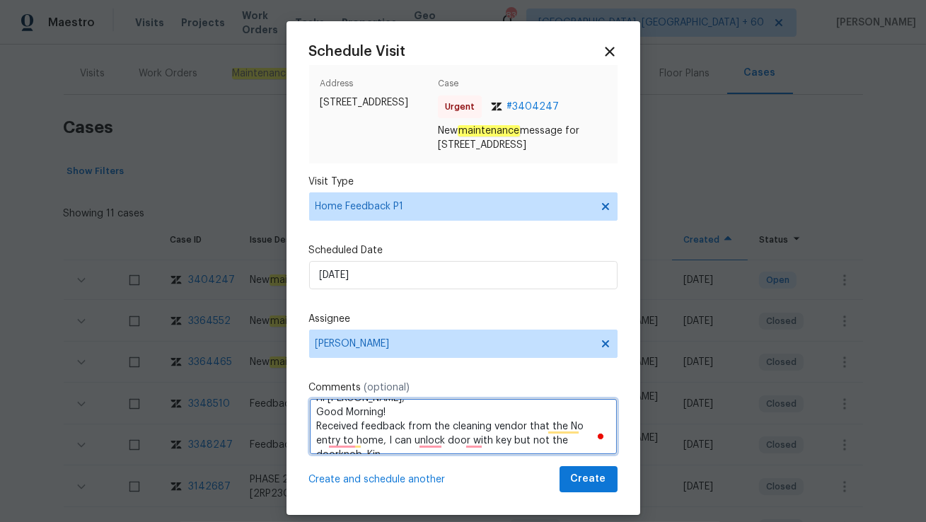
scroll to position [13, 0]
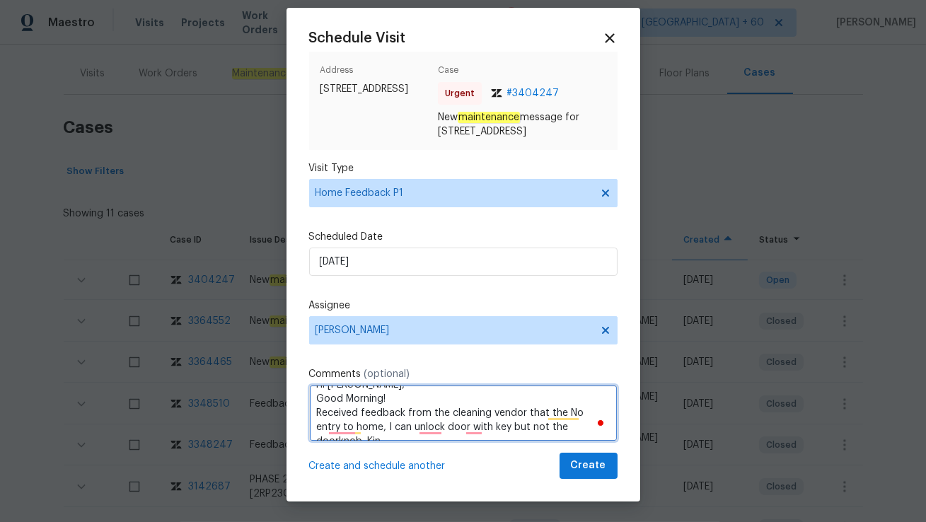
click at [570, 426] on textarea "Hi Peter, Good Morning! Received feedback from the cleaning vendor that the No …" at bounding box center [463, 413] width 309 height 57
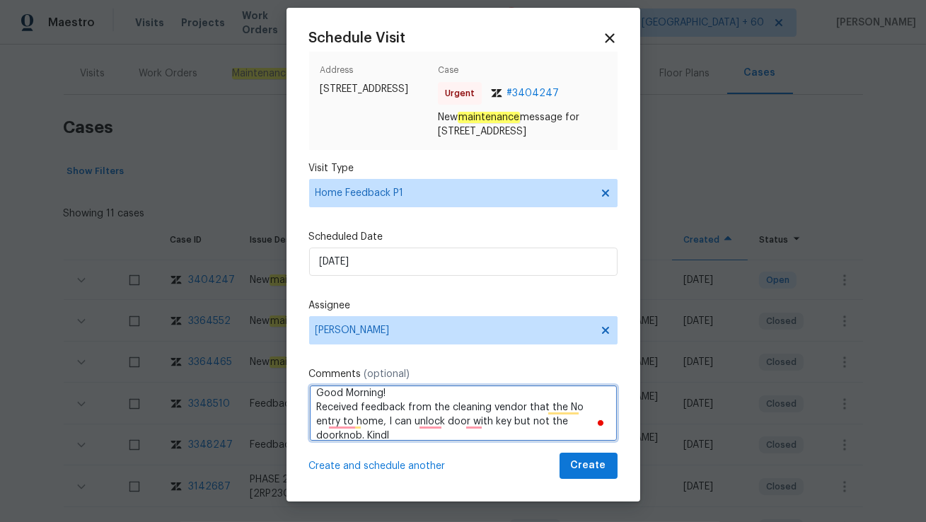
scroll to position [21, 0]
type textarea "Hi Peter, Good Morning! Received feedback from the cleaning vendor that the No …"
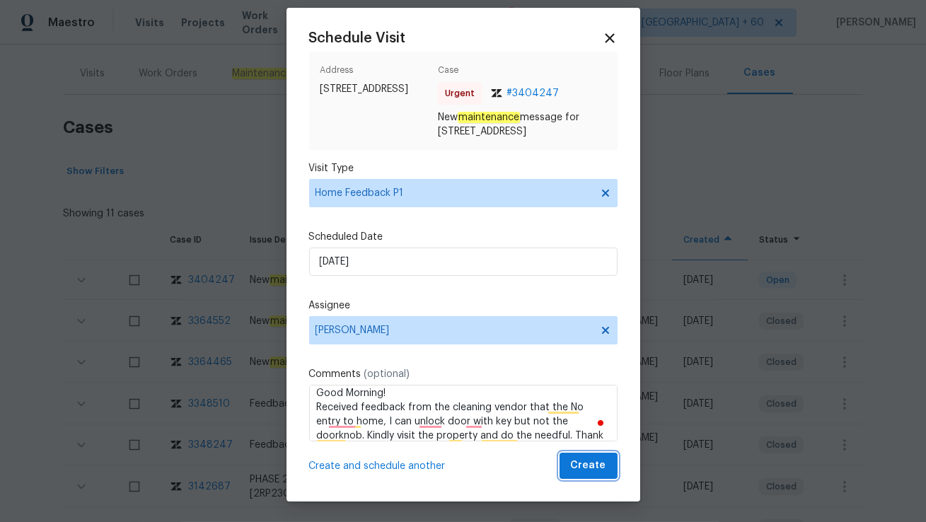
click at [596, 468] on span "Create" at bounding box center [588, 466] width 35 height 18
click at [596, 468] on div "Create and schedule another Create" at bounding box center [463, 466] width 309 height 26
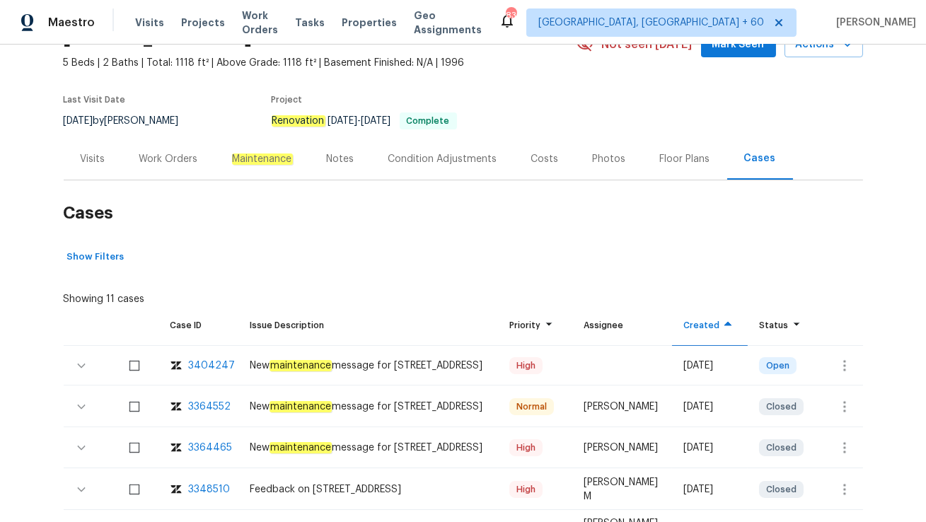
scroll to position [69, 0]
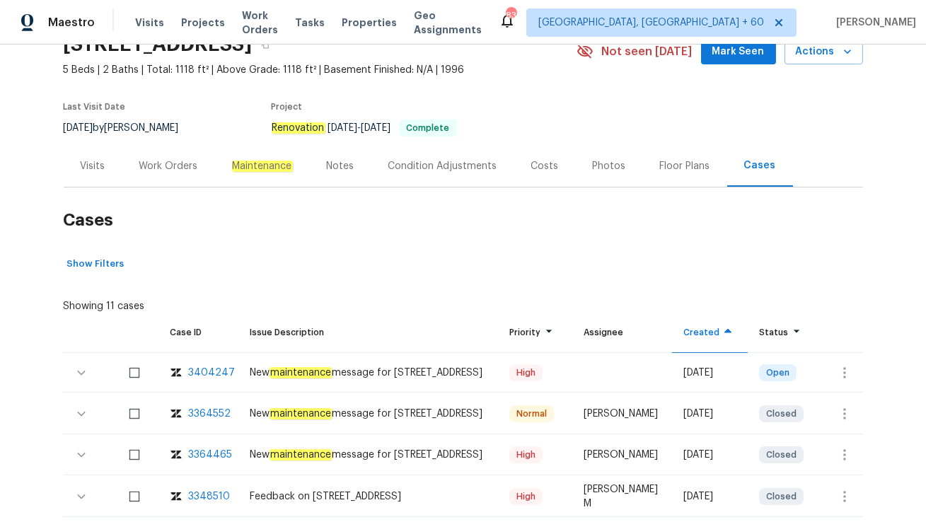
click at [96, 169] on div "Visits" at bounding box center [93, 166] width 25 height 14
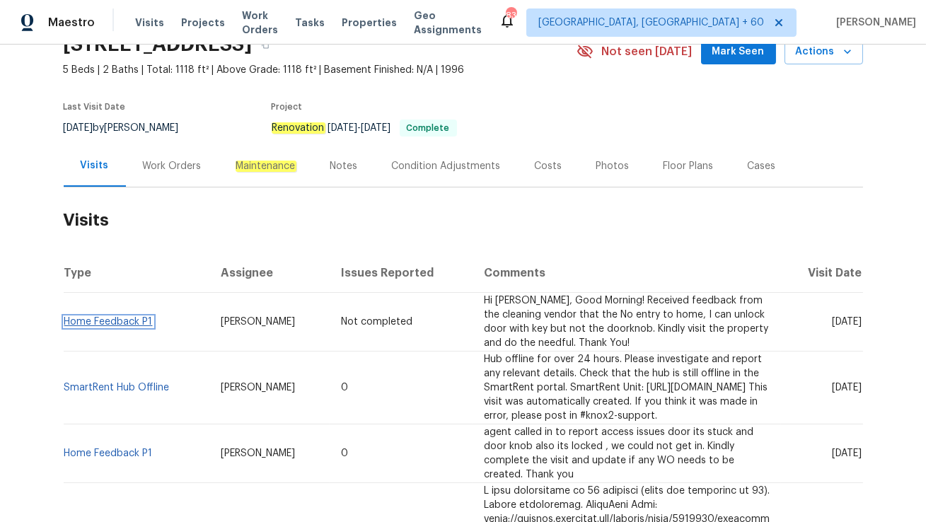
click at [127, 320] on link "Home Feedback P1" at bounding box center [108, 322] width 88 height 10
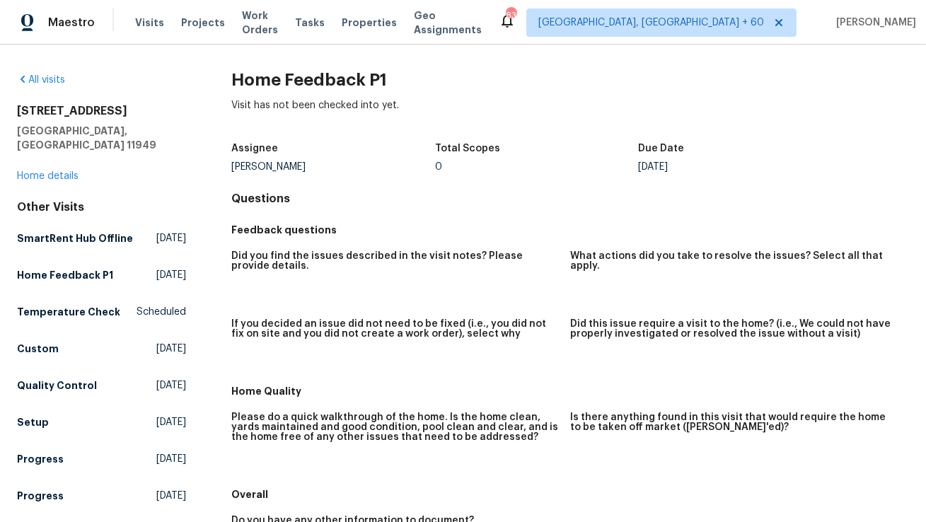
click at [46, 154] on div "79 Meadow Ct Manorville, NY 11949 Home details" at bounding box center [101, 143] width 169 height 79
click at [46, 171] on link "Home details" at bounding box center [48, 176] width 62 height 10
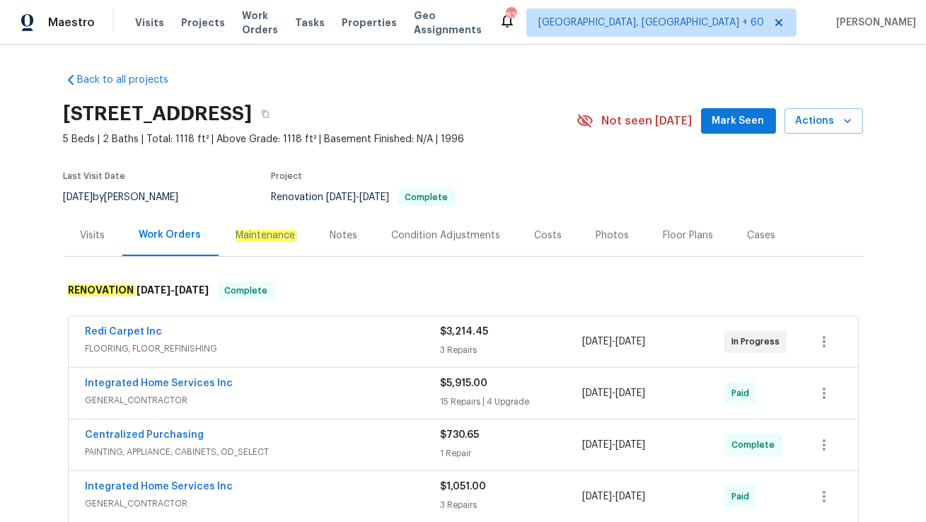
click at [100, 222] on div "Visits" at bounding box center [93, 235] width 59 height 42
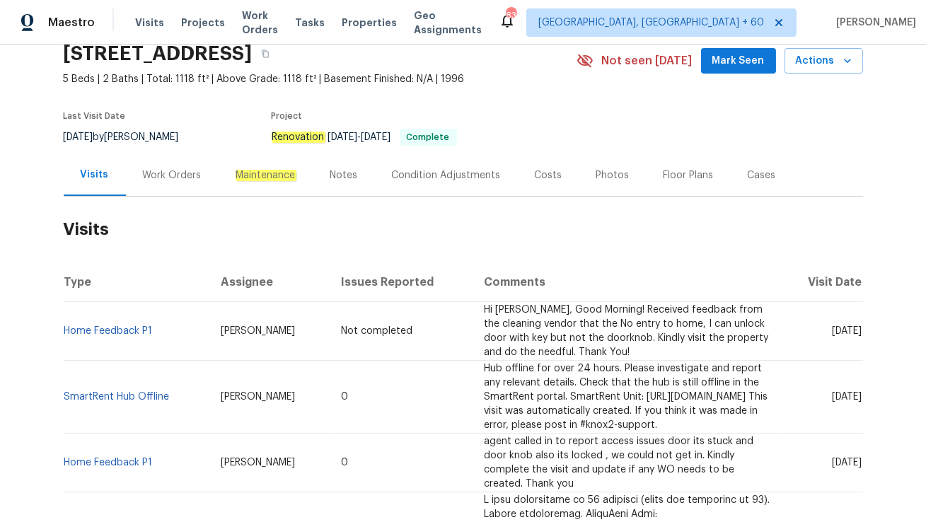
scroll to position [62, 0]
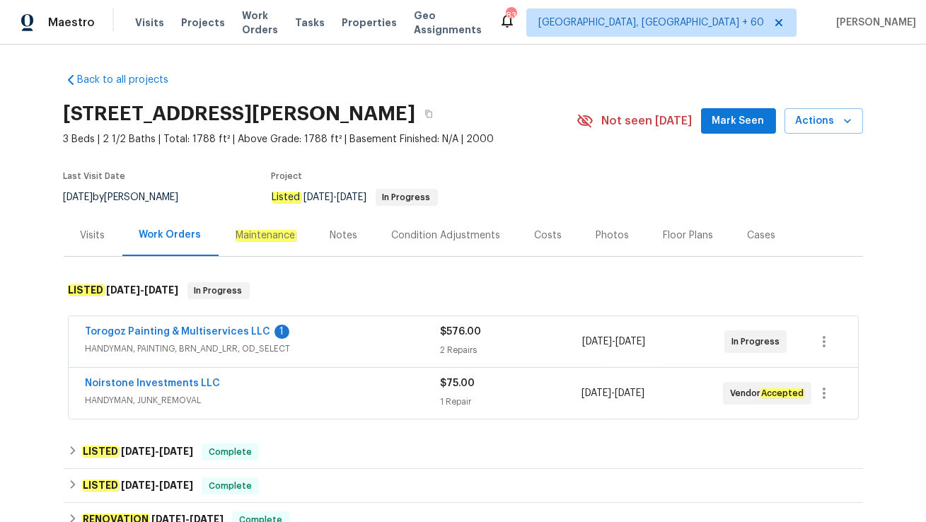
scroll to position [57, 0]
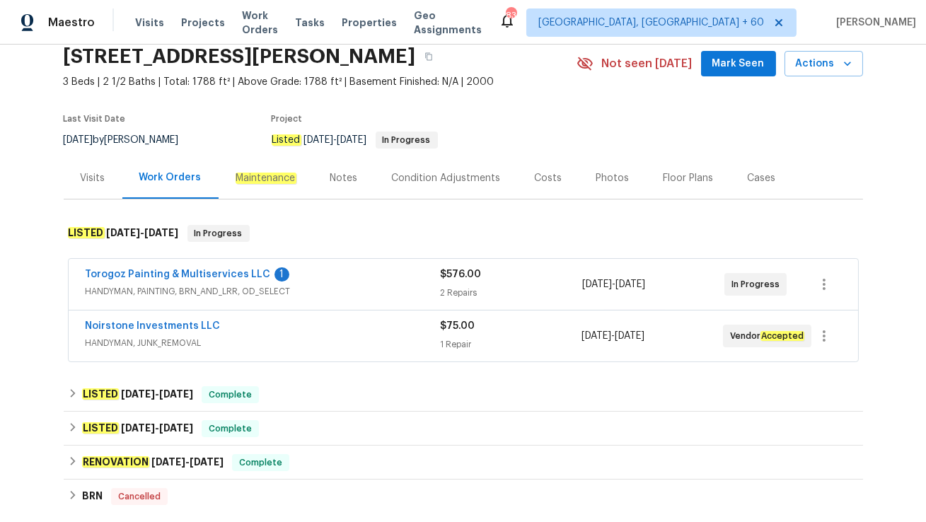
click at [315, 330] on div "Noirstone Investments LLC" at bounding box center [263, 327] width 354 height 17
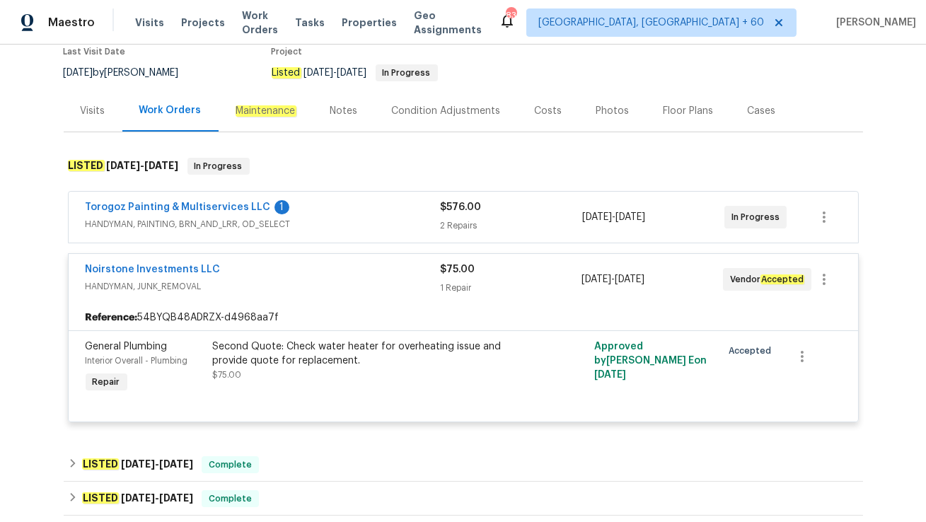
scroll to position [147, 0]
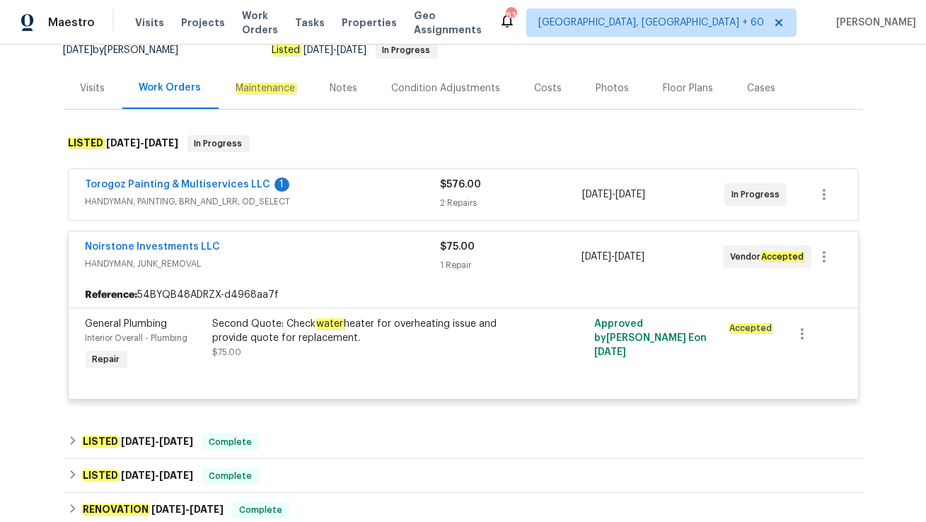
click at [337, 197] on span "HANDYMAN, PAINTING, BRN_AND_LRR, OD_SELECT" at bounding box center [263, 202] width 355 height 14
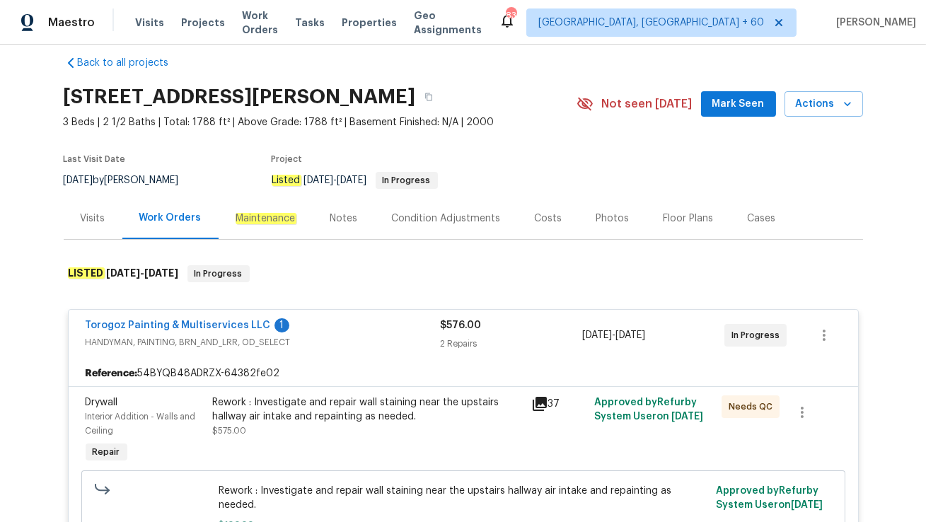
scroll to position [0, 0]
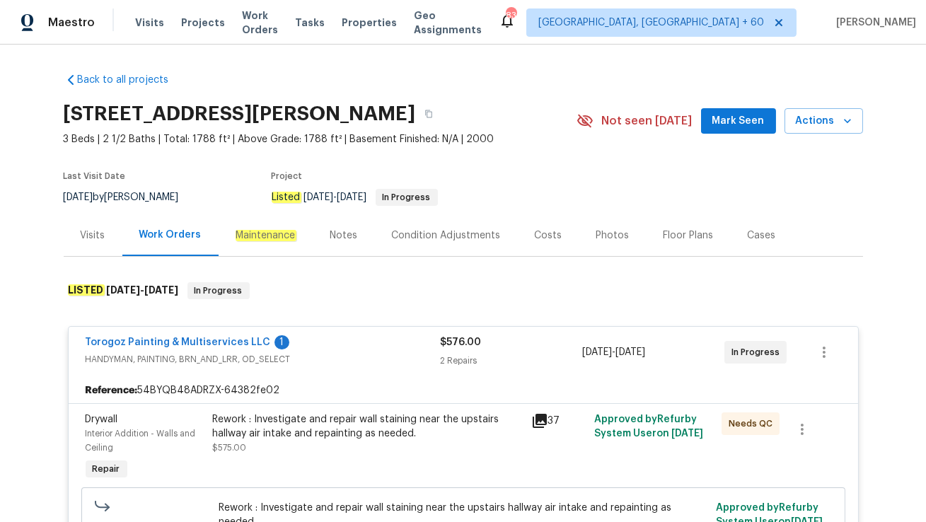
click at [91, 234] on div "Visits" at bounding box center [93, 236] width 25 height 14
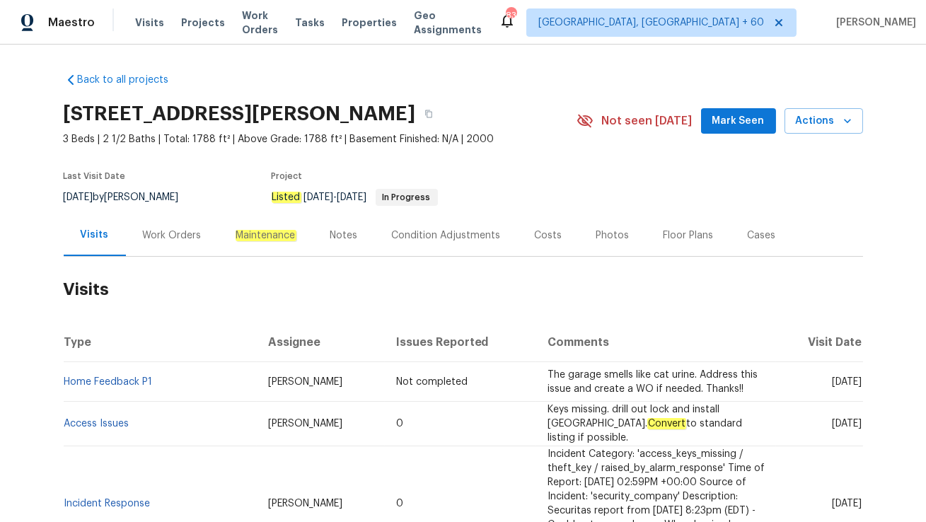
scroll to position [54, 0]
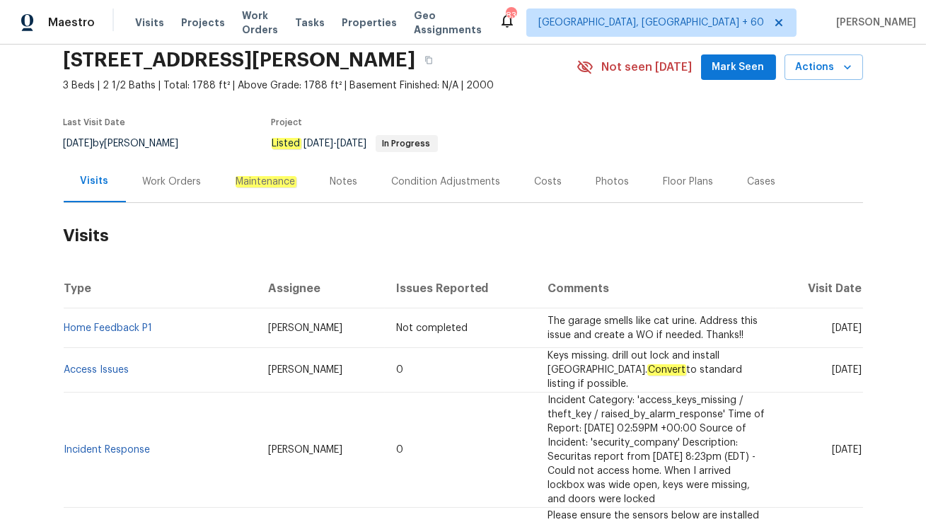
click at [144, 183] on div "Work Orders" at bounding box center [172, 182] width 59 height 14
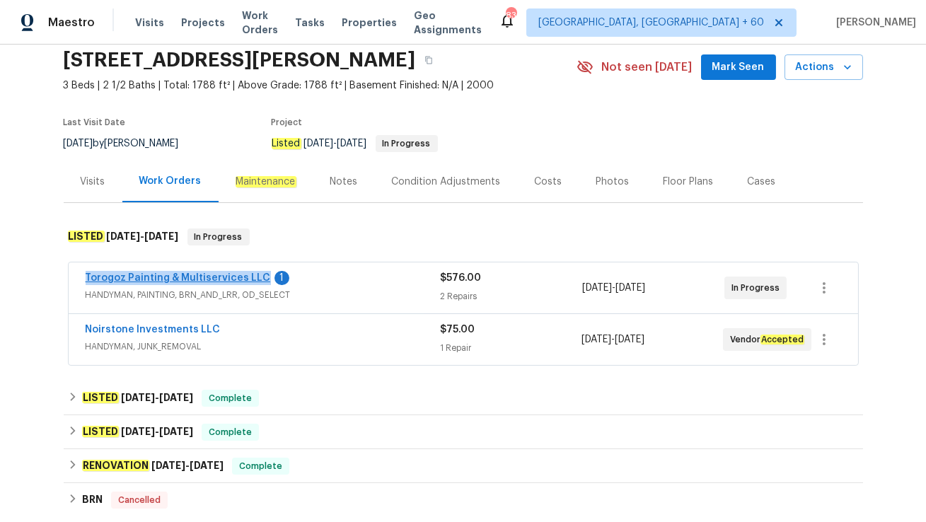
drag, startPoint x: 75, startPoint y: 274, endPoint x: 258, endPoint y: 273, distance: 182.6
click at [258, 273] on div "Torogoz Painting & Multiservices LLC 1 HANDYMAN, PAINTING, BRN_AND_LRR, OD_SELE…" at bounding box center [464, 288] width 790 height 51
copy link "Torogoz Painting & Multiservices LLC"
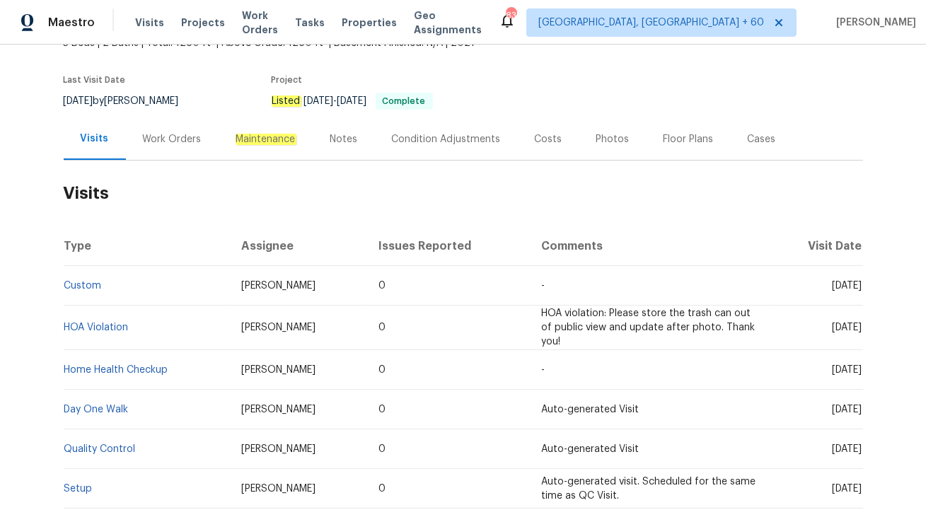
scroll to position [97, 0]
click at [160, 144] on div "Work Orders" at bounding box center [172, 139] width 59 height 14
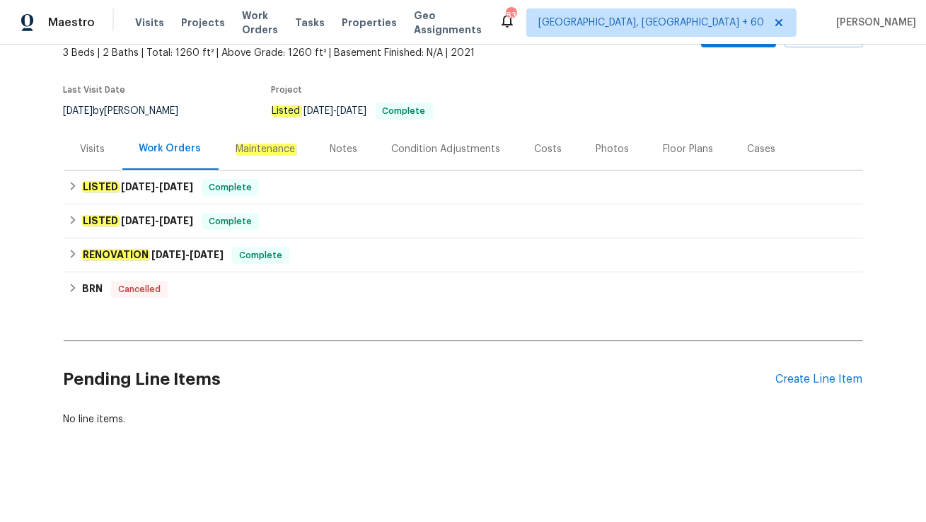
click at [93, 164] on div "Visits" at bounding box center [93, 149] width 59 height 42
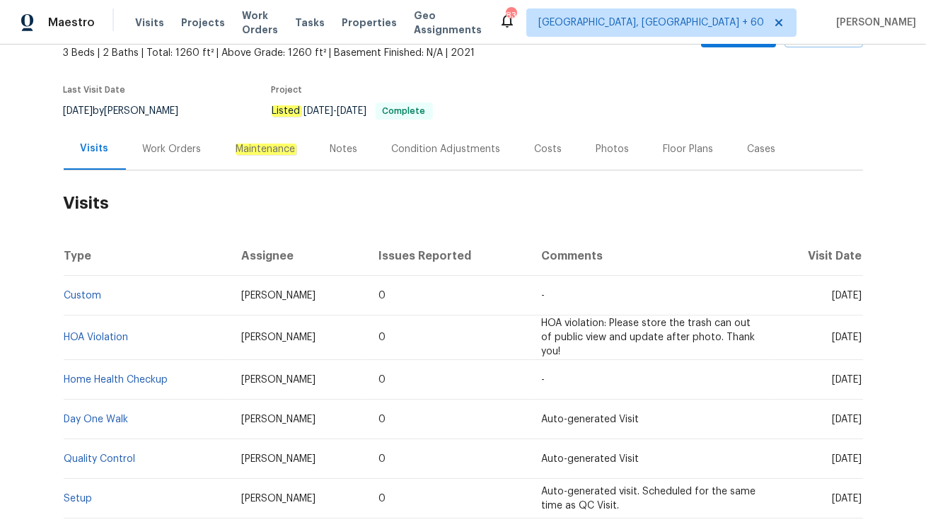
scroll to position [97, 0]
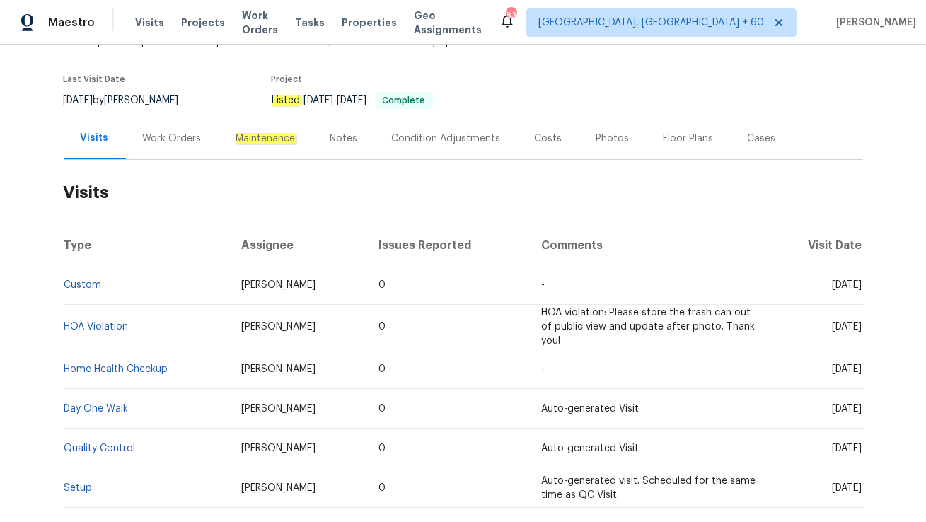
click at [168, 164] on h2 "Visits" at bounding box center [464, 193] width 800 height 66
click at [182, 153] on div "Work Orders" at bounding box center [172, 138] width 93 height 42
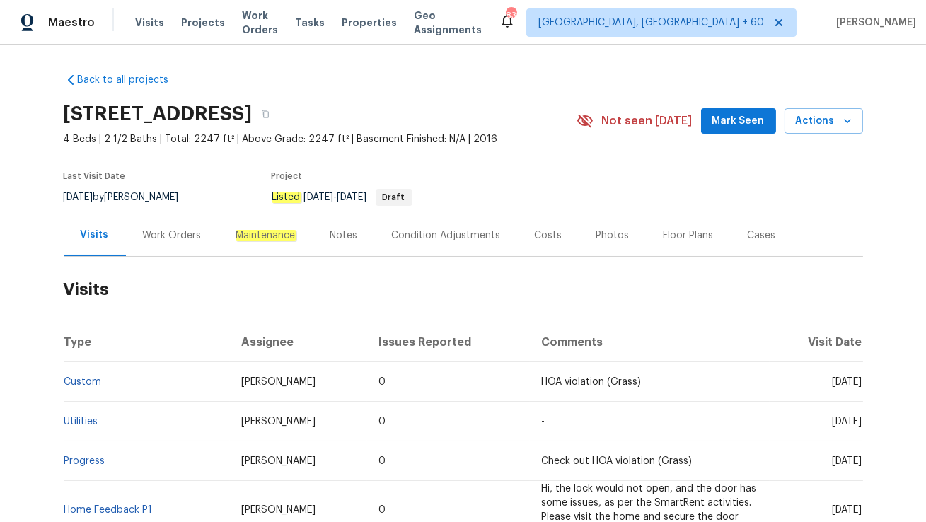
click at [156, 234] on div "Work Orders" at bounding box center [172, 236] width 59 height 14
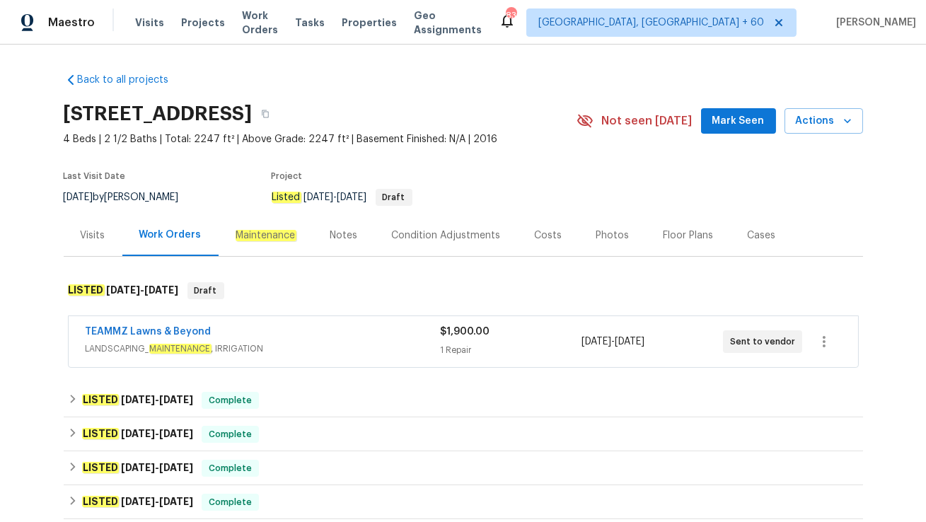
click at [284, 359] on div "TEAMMZ Lawns & Beyond LANDSCAPING_ MAINTENANCE , IRRIGATION $1,900.00 1 Repair …" at bounding box center [464, 341] width 790 height 51
click at [303, 341] on div "TEAMMZ Lawns & Beyond" at bounding box center [263, 333] width 354 height 17
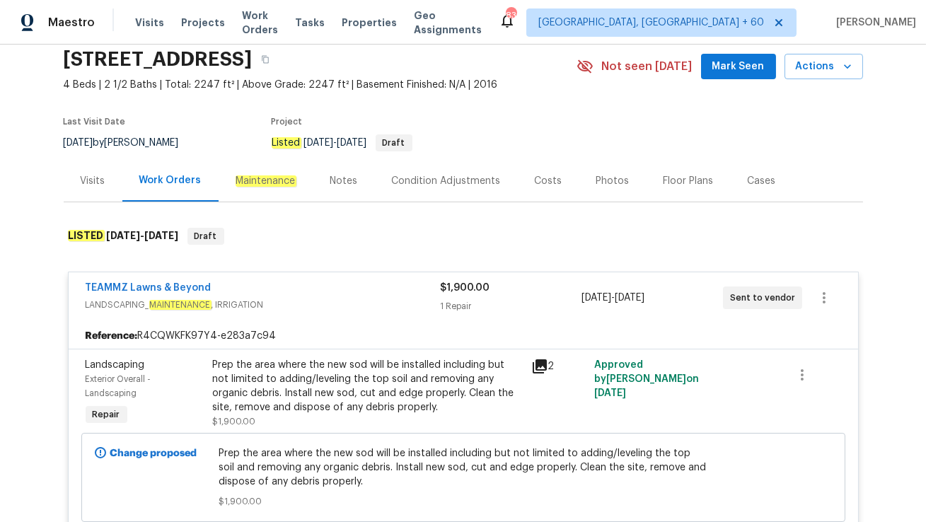
scroll to position [77, 0]
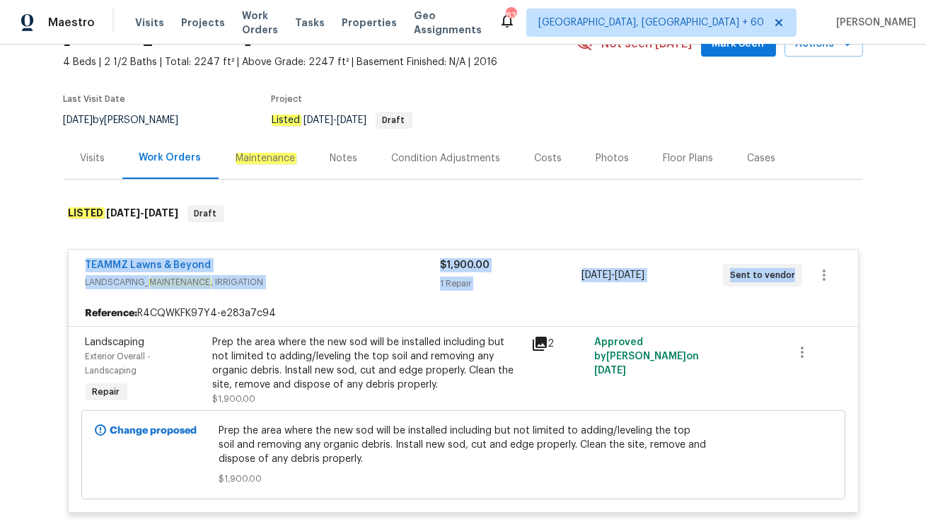
drag, startPoint x: 79, startPoint y: 263, endPoint x: 781, endPoint y: 286, distance: 703.0
click at [781, 286] on div "TEAMMZ Lawns & Beyond LANDSCAPING_ MAINTENANCE , IRRIGATION $1,900.00 1 Repair …" at bounding box center [464, 275] width 790 height 51
copy div "TEAMMZ Lawns & Beyond LANDSCAPING_ MAINTENANCE , IRRIGATION $1,900.00 1 Repair …"
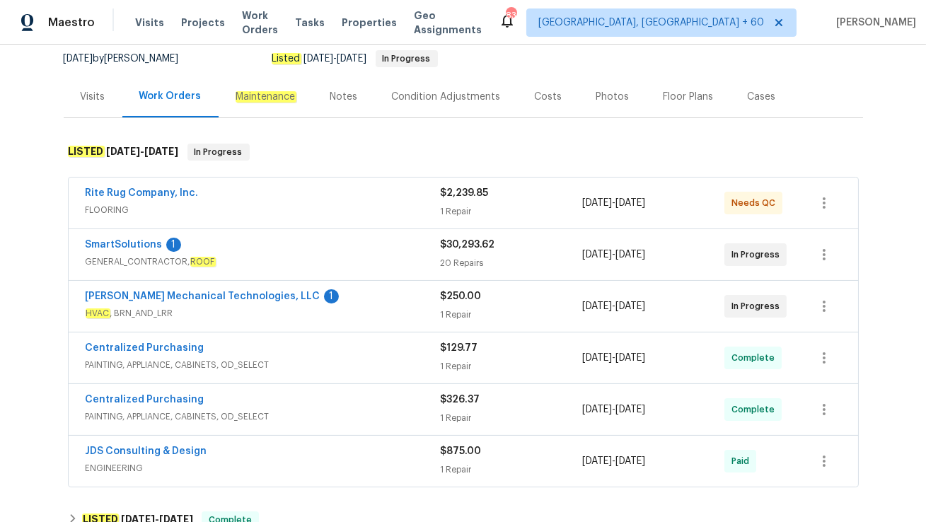
scroll to position [142, 0]
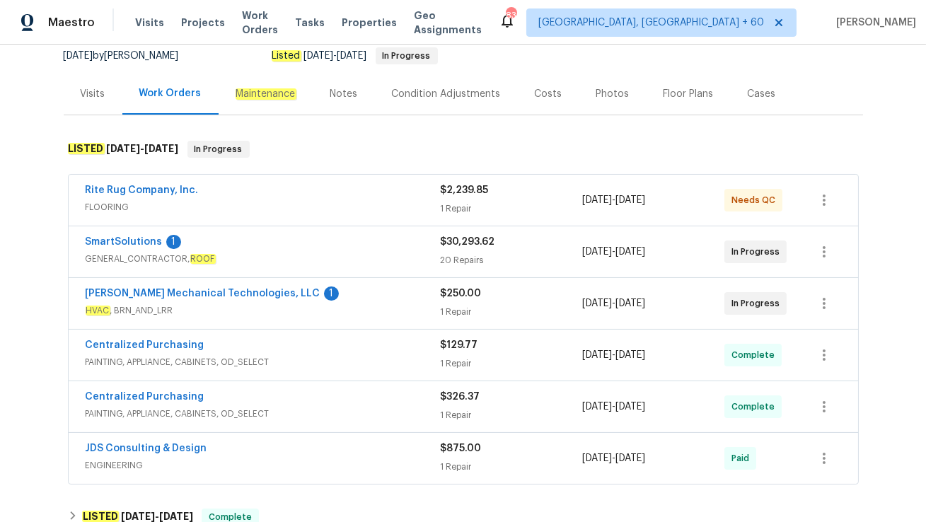
click at [103, 97] on div "Visits" at bounding box center [93, 94] width 25 height 14
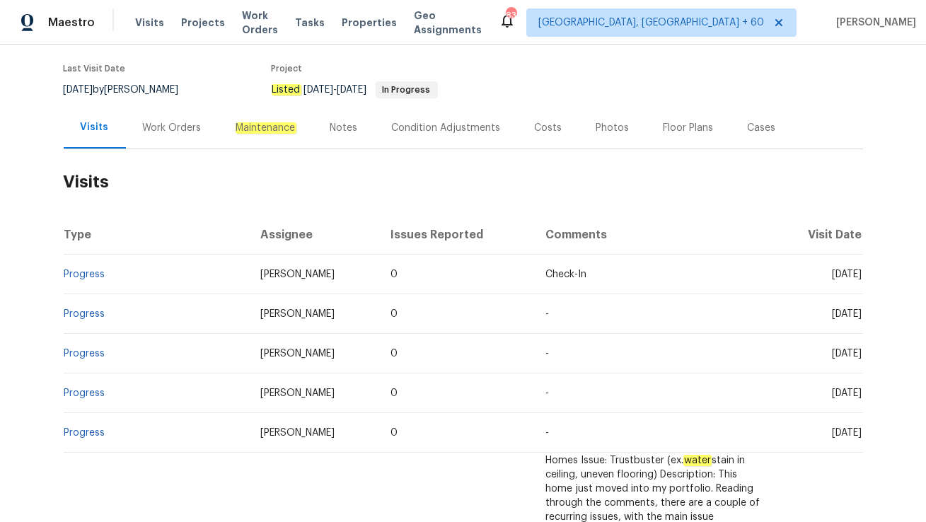
scroll to position [110, 0]
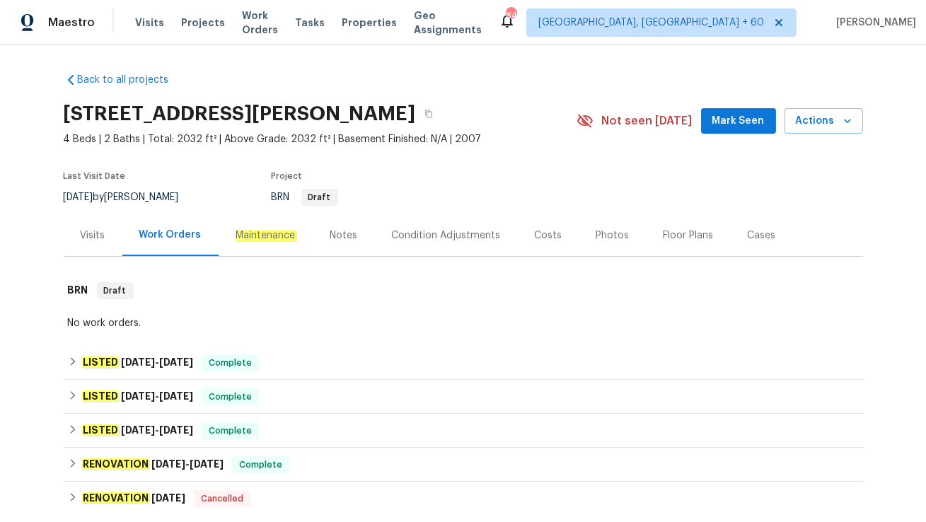
click at [103, 234] on div "Visits" at bounding box center [93, 236] width 25 height 14
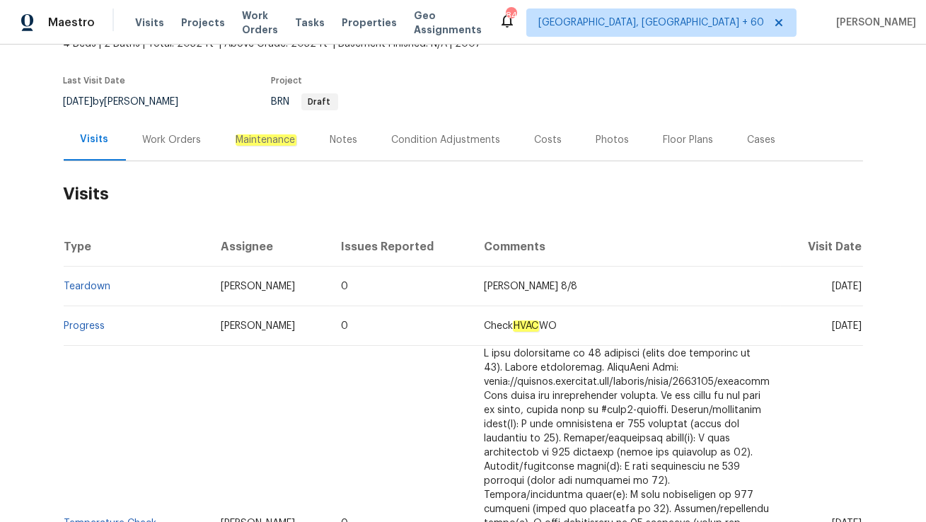
scroll to position [96, 0]
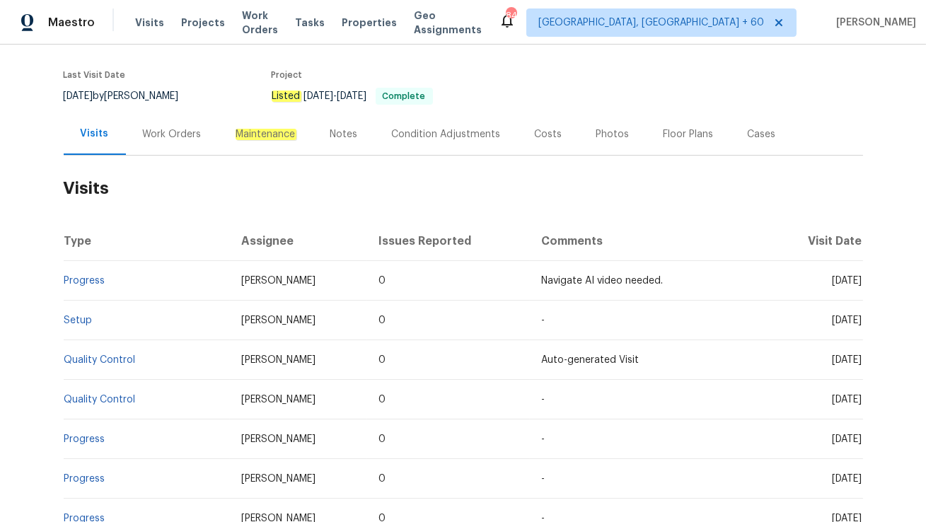
scroll to position [103, 0]
click at [155, 137] on div "Work Orders" at bounding box center [172, 133] width 59 height 14
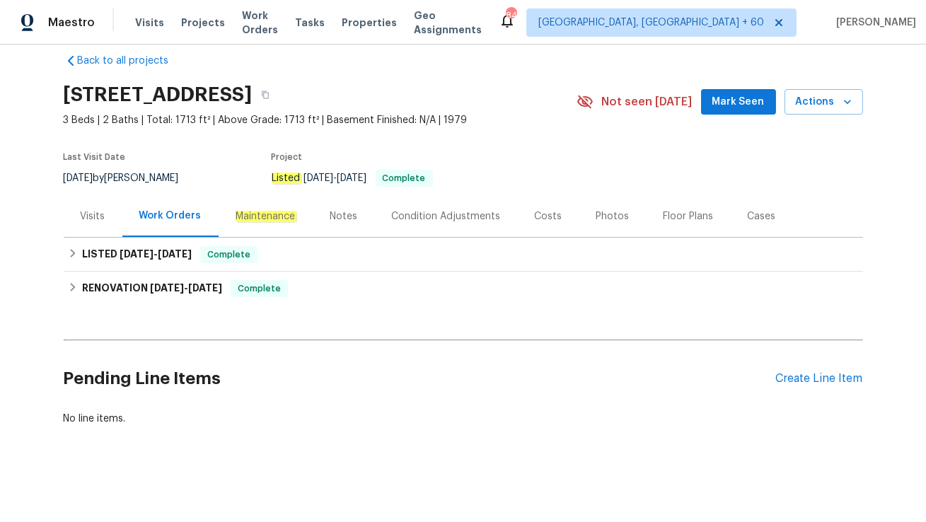
scroll to position [18, 0]
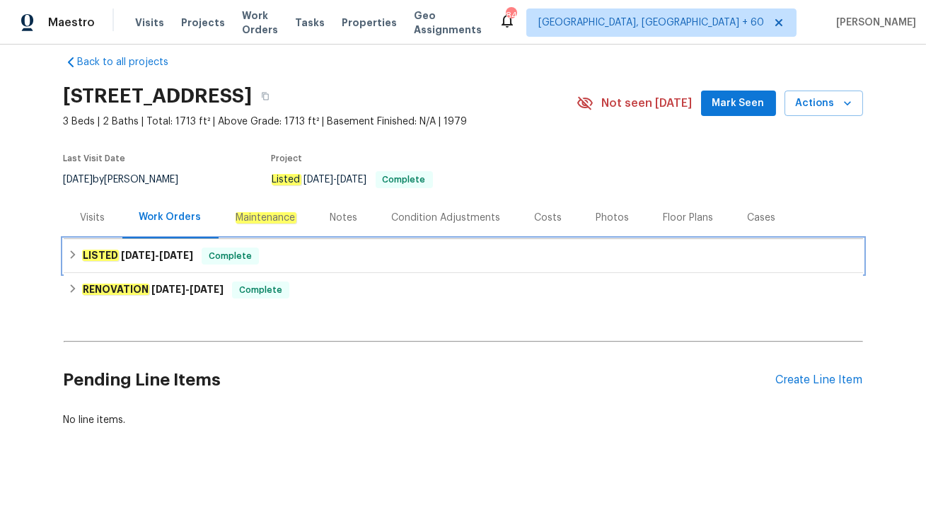
click at [203, 256] on span "Complete" at bounding box center [230, 256] width 54 height 14
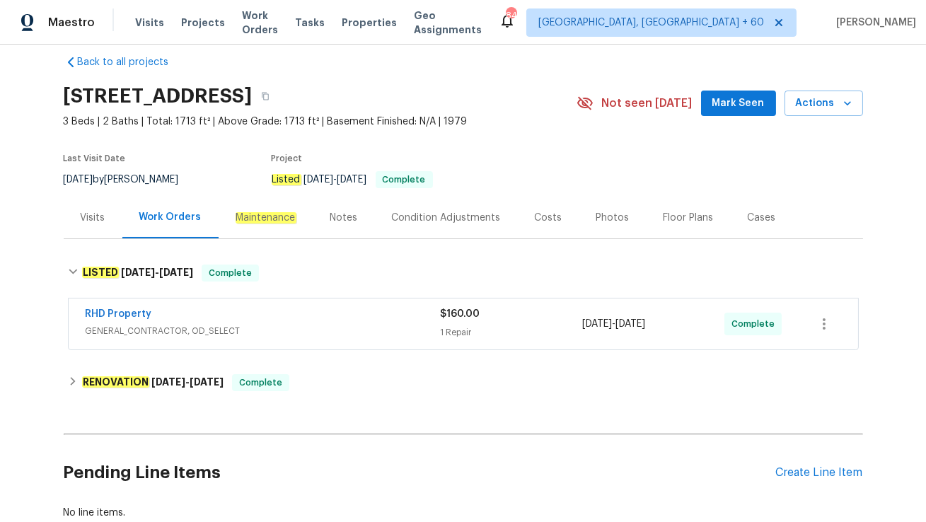
click at [250, 318] on div "RHD Property" at bounding box center [263, 315] width 355 height 17
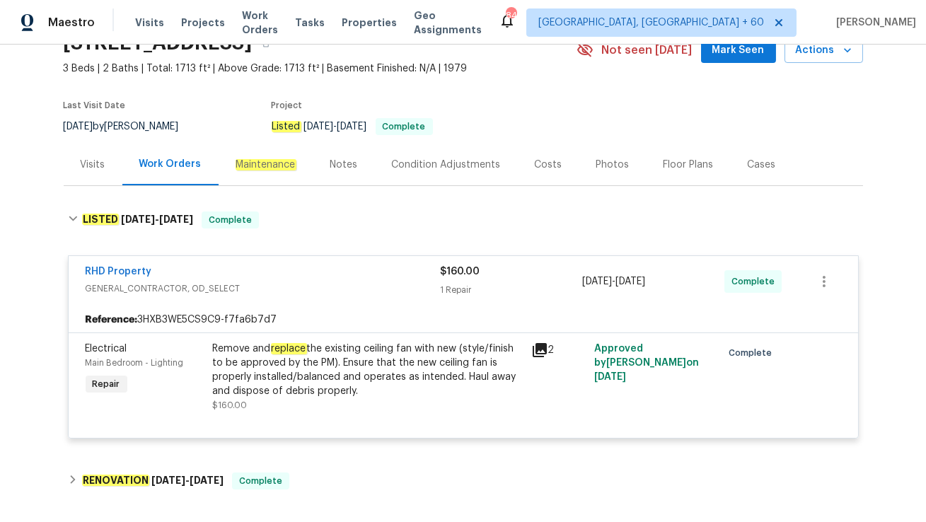
scroll to position [71, 0]
click at [96, 166] on div "Visits" at bounding box center [93, 164] width 25 height 14
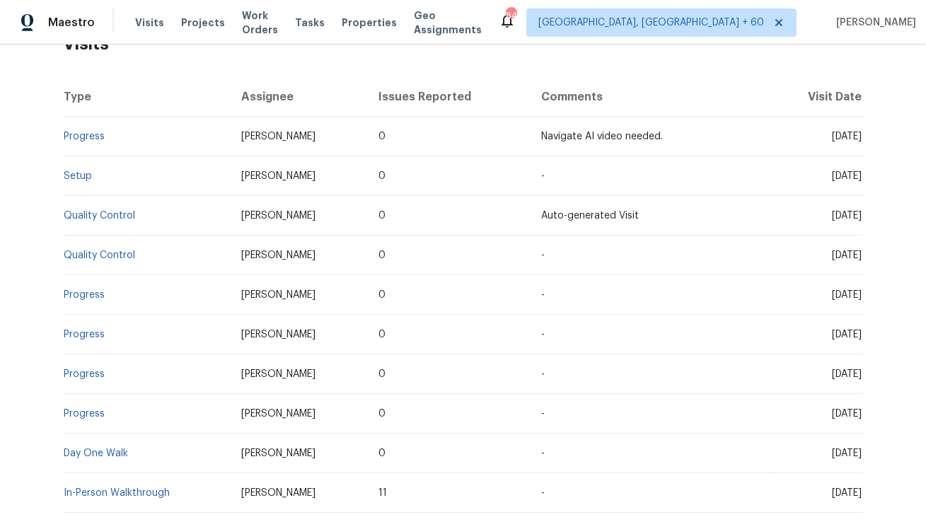
scroll to position [245, 0]
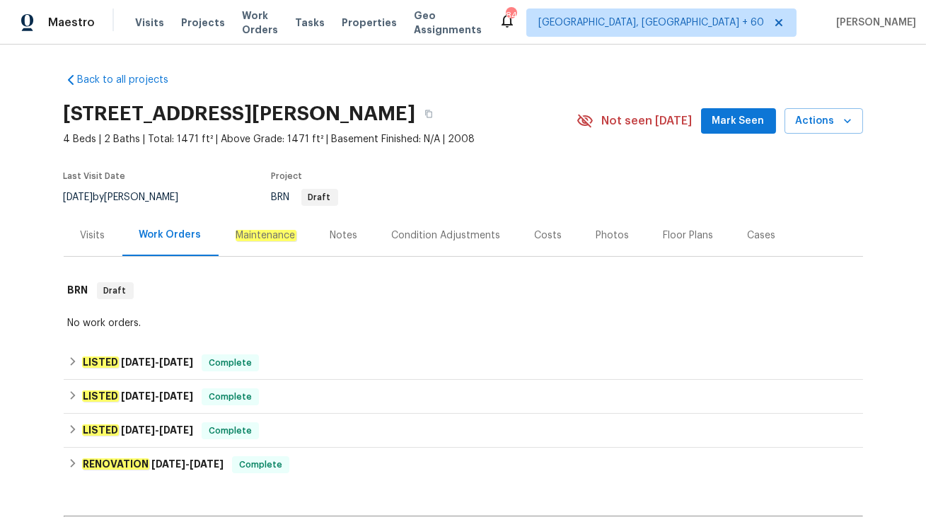
click at [110, 242] on div "Visits" at bounding box center [93, 235] width 59 height 42
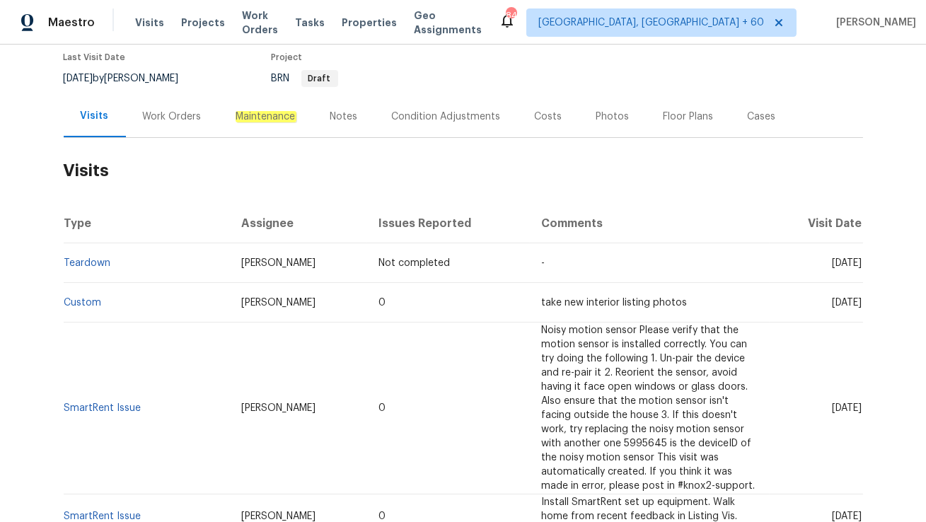
scroll to position [120, 0]
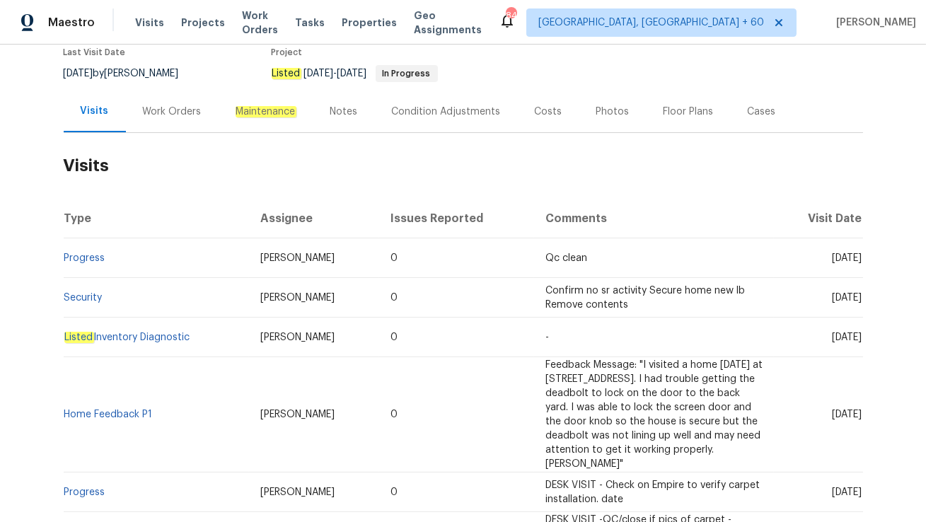
scroll to position [125, 0]
click at [149, 108] on div "Work Orders" at bounding box center [172, 111] width 59 height 14
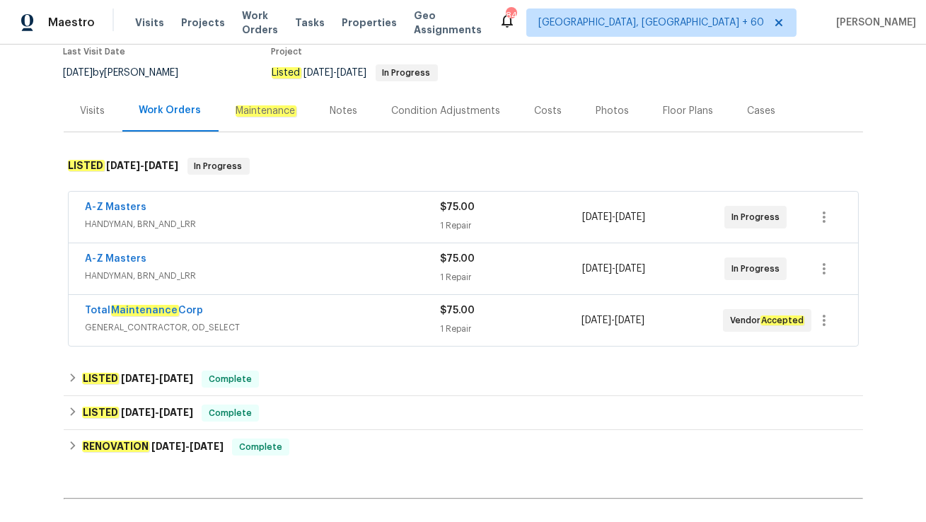
click at [241, 323] on span "GENERAL_CONTRACTOR, OD_SELECT" at bounding box center [263, 328] width 354 height 14
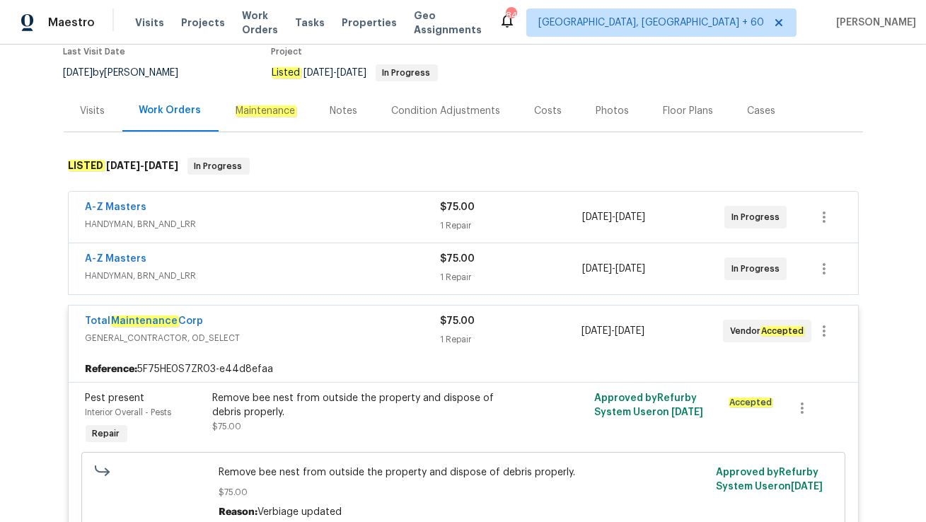
click at [248, 263] on div "A-Z Masters" at bounding box center [263, 260] width 355 height 17
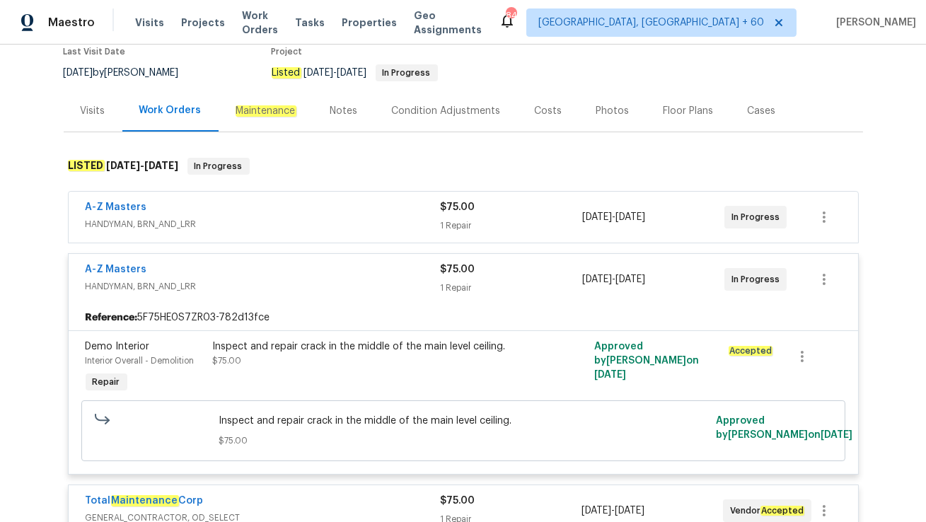
click at [226, 219] on span "HANDYMAN, BRN_AND_LRR" at bounding box center [263, 224] width 355 height 14
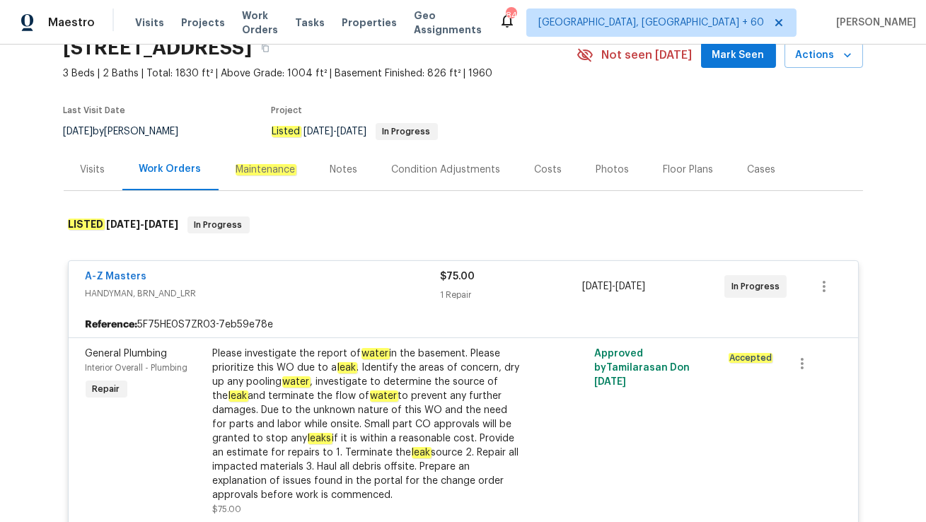
scroll to position [13, 0]
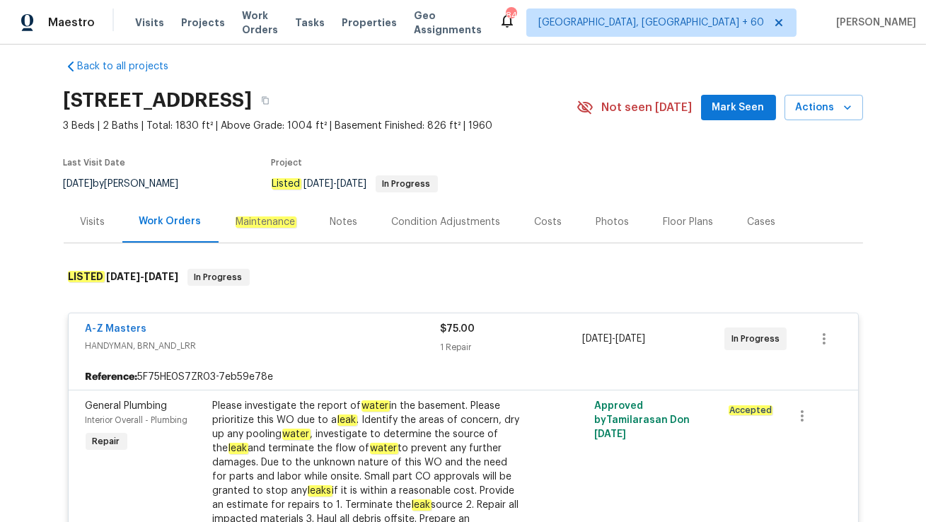
click at [93, 229] on div "Visits" at bounding box center [93, 222] width 25 height 14
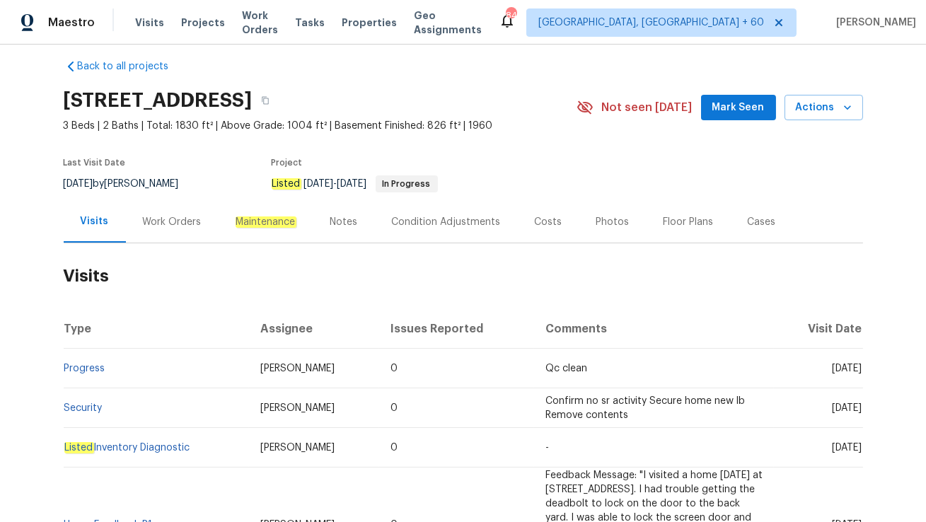
click at [160, 232] on div "Work Orders" at bounding box center [172, 222] width 93 height 42
